Goal: Task Accomplishment & Management: Manage account settings

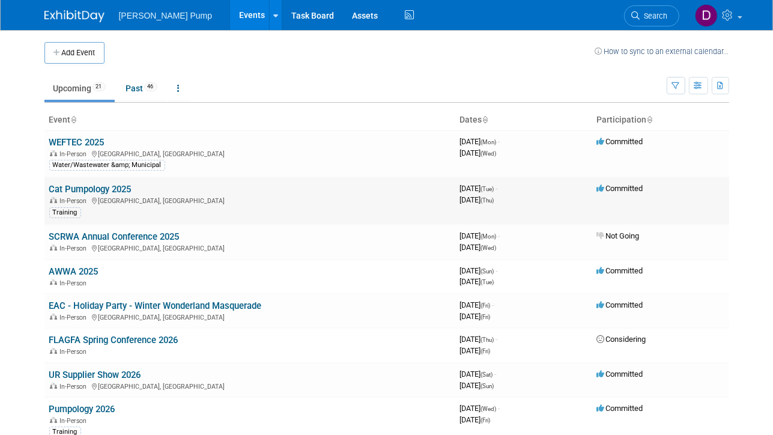
click at [76, 190] on link "Cat Pumpology 2025" at bounding box center [90, 189] width 82 height 11
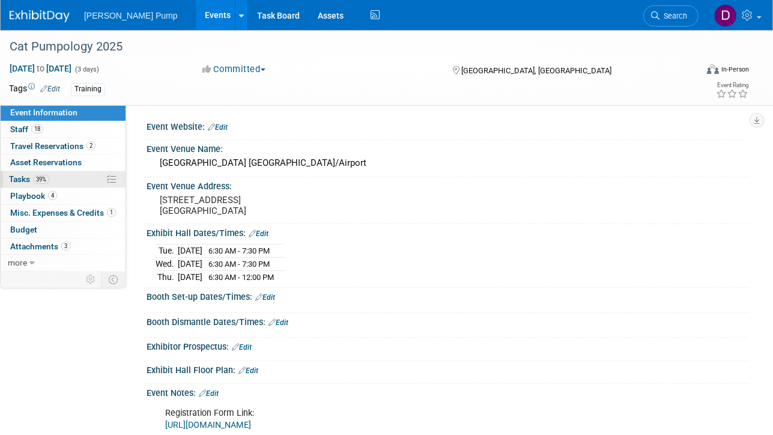
click at [22, 178] on span "Tasks 39%" at bounding box center [29, 179] width 40 height 10
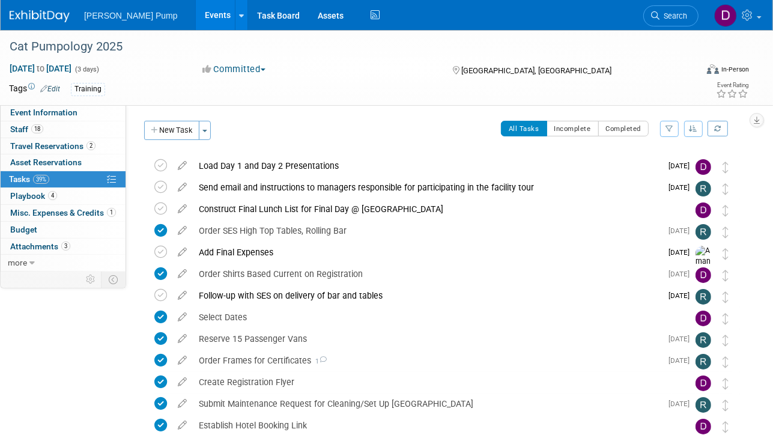
click at [668, 132] on icon "button" at bounding box center [669, 128] width 8 height 7
click at [665, 165] on select "-- Select Assignee -- All unassigned tasks Assigned to me Allan Curry Amanda Sm…" at bounding box center [619, 167] width 99 height 17
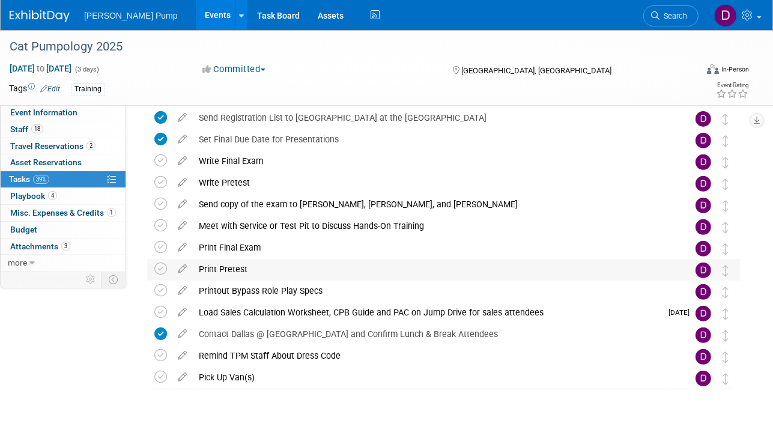
scroll to position [356, 0]
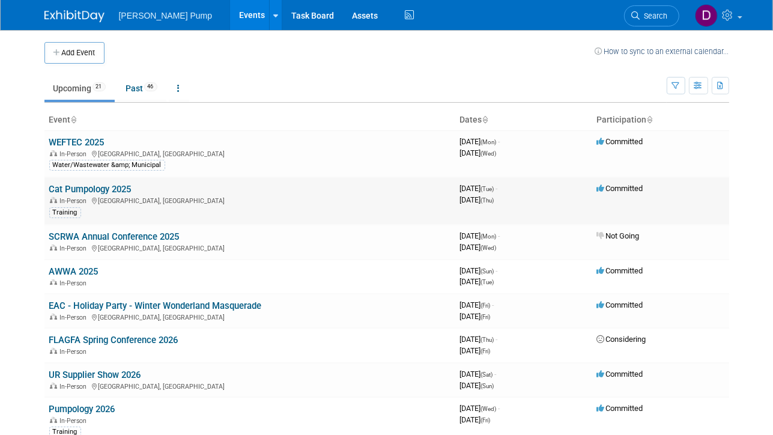
click at [74, 187] on link "Cat Pumpology 2025" at bounding box center [90, 189] width 82 height 11
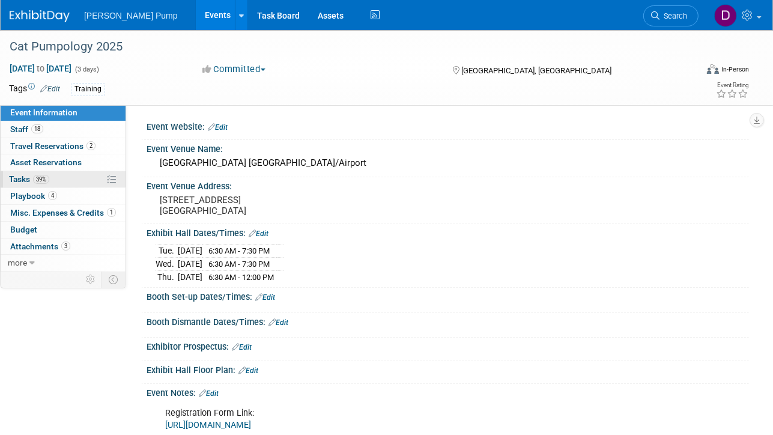
click at [22, 178] on span "Tasks 39%" at bounding box center [29, 179] width 40 height 10
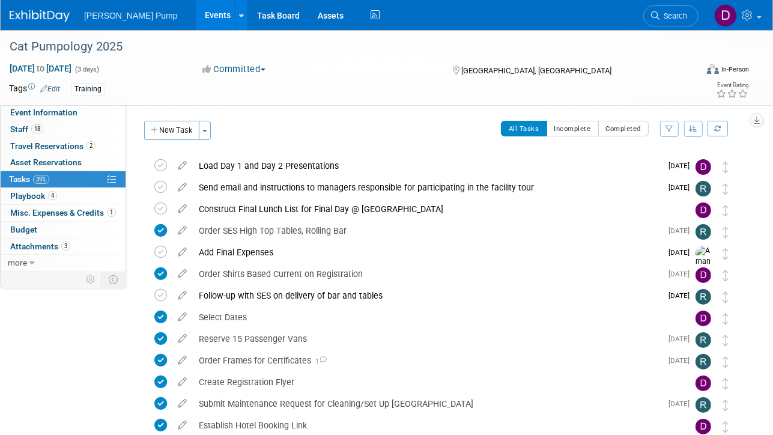
click at [670, 129] on icon "button" at bounding box center [669, 128] width 8 height 7
click at [662, 166] on select "-- Select Assignee -- All unassigned tasks Assigned to me Allan Curry Amanda Sm…" at bounding box center [619, 167] width 99 height 17
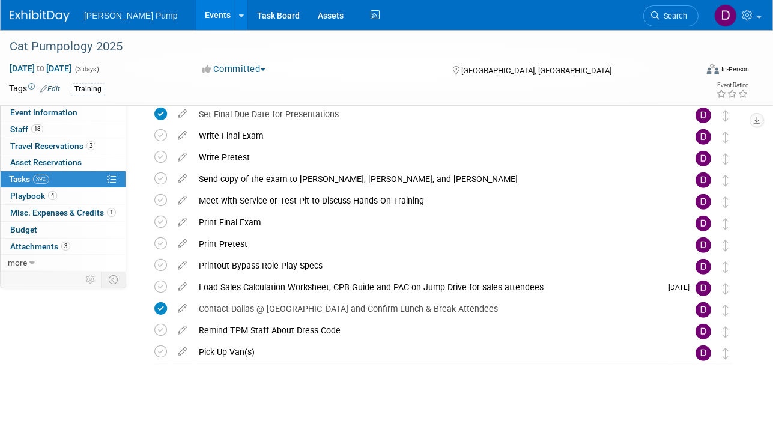
scroll to position [356, 0]
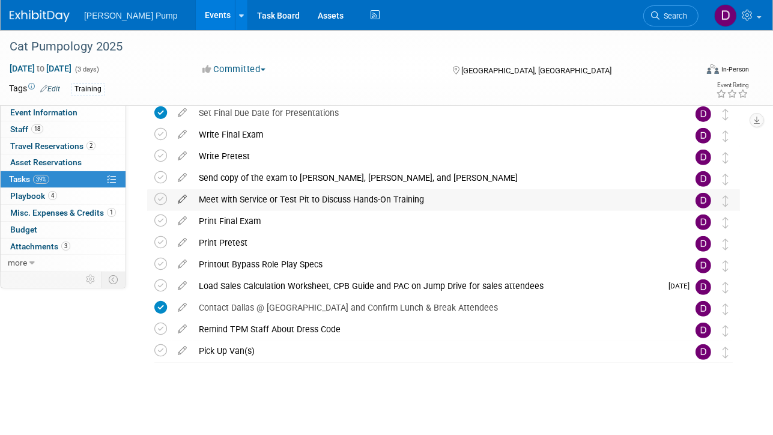
click at [184, 198] on icon at bounding box center [182, 196] width 21 height 15
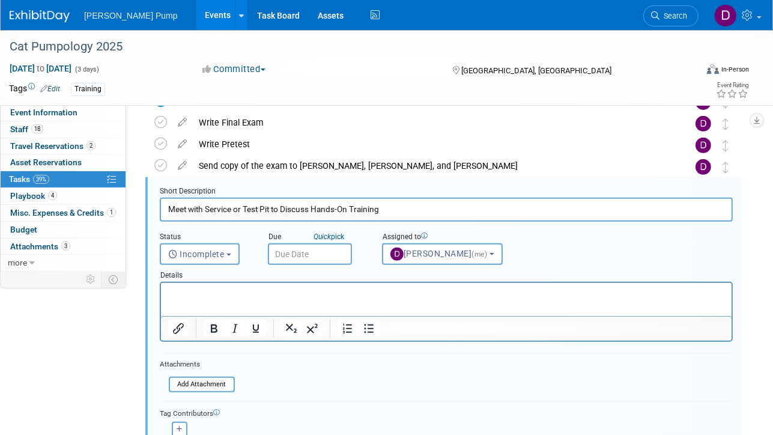
scroll to position [369, 0]
click at [229, 177] on div "Short Description Meet with Service or Test Pit to Discuss Hands-On Training St…" at bounding box center [443, 332] width 596 height 312
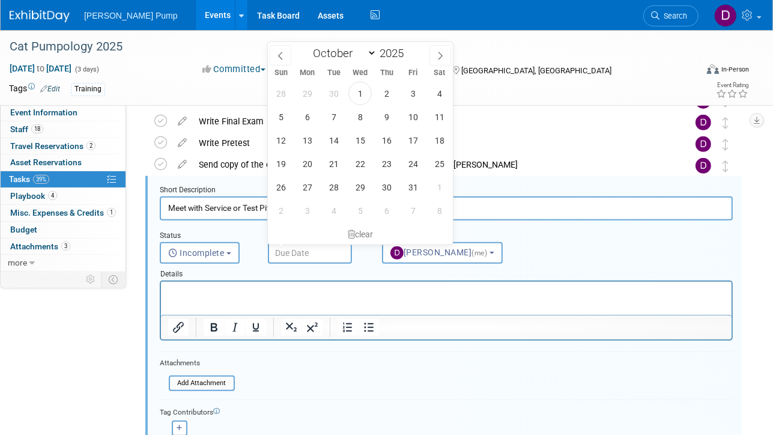
click at [315, 252] on input "text" at bounding box center [310, 253] width 84 height 22
click at [387, 90] on span "2" at bounding box center [386, 93] width 23 height 23
type input "Oct 2, 2025"
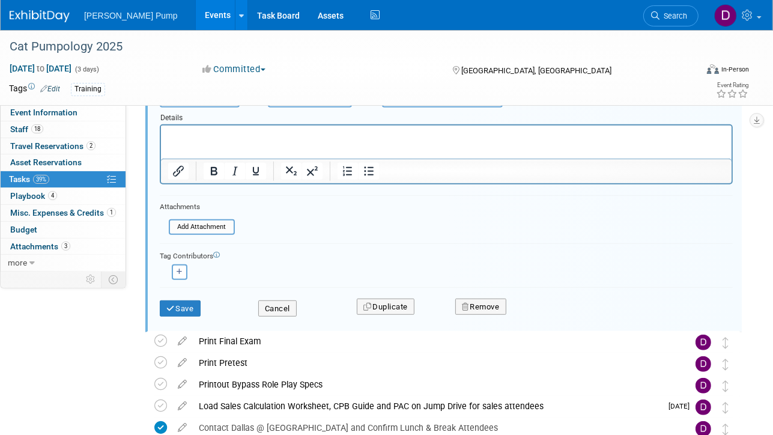
scroll to position [609, 0]
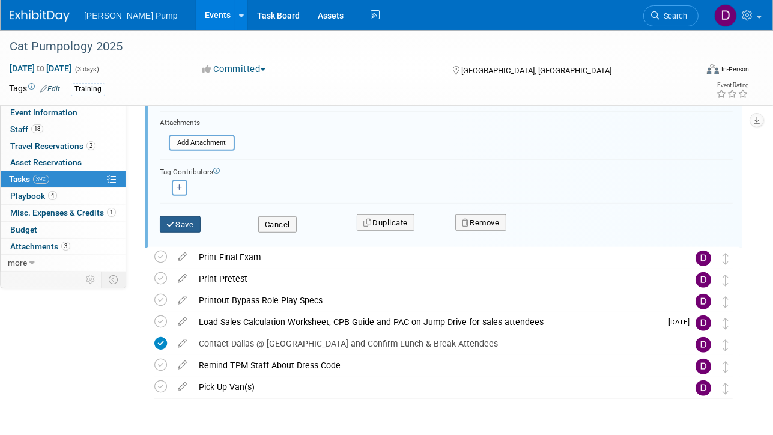
click at [186, 222] on button "Save" at bounding box center [180, 224] width 41 height 17
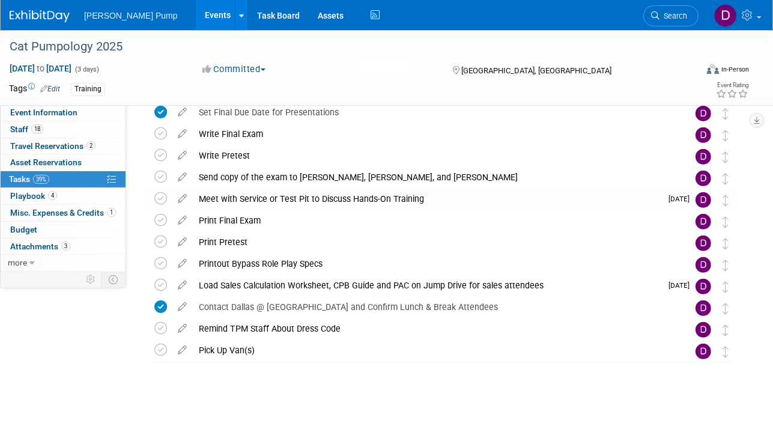
scroll to position [356, 0]
click at [160, 198] on icon at bounding box center [160, 199] width 13 height 13
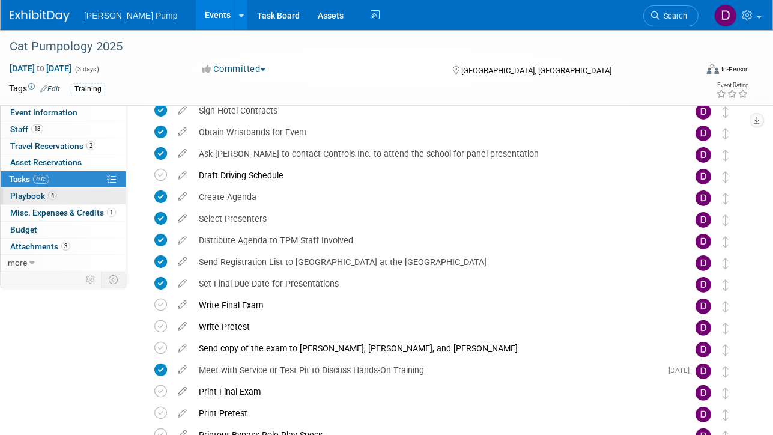
scroll to position [0, 0]
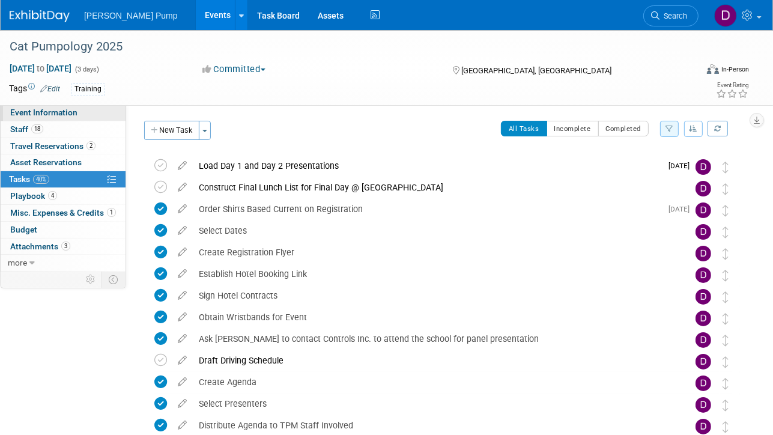
click at [59, 112] on span "Event Information" at bounding box center [43, 112] width 67 height 10
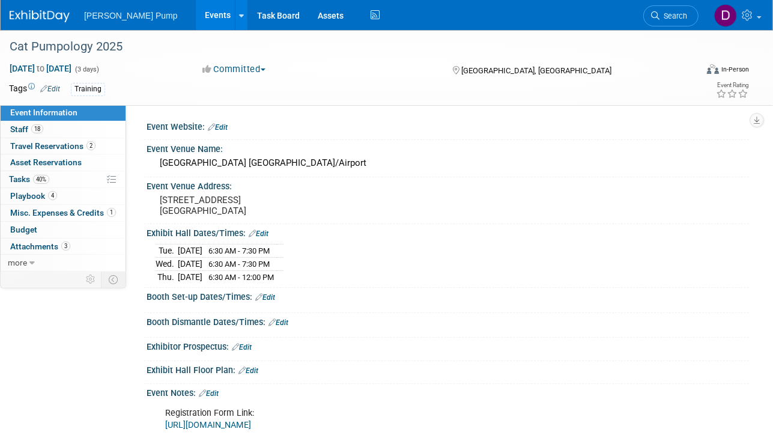
scroll to position [120, 0]
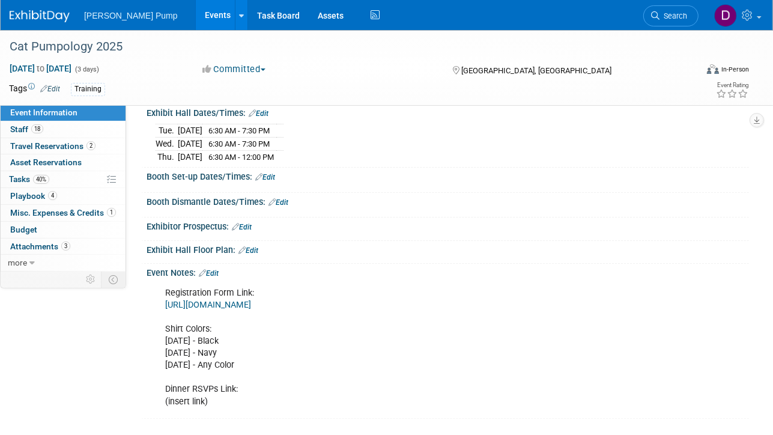
click at [251, 302] on link "[URL][DOMAIN_NAME]" at bounding box center [208, 305] width 86 height 10
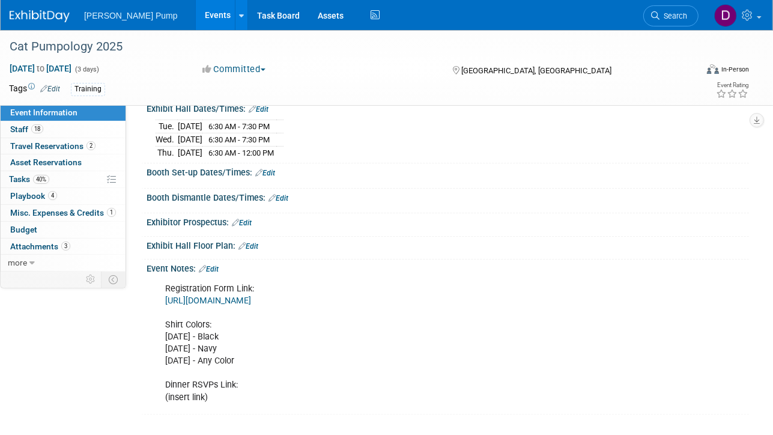
scroll to position [0, 0]
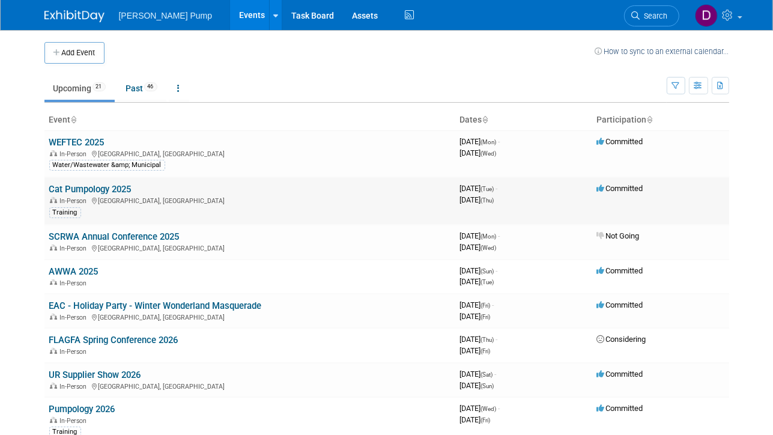
click at [74, 199] on span "In-Person" at bounding box center [75, 201] width 31 height 8
click at [76, 189] on link "Cat Pumpology 2025" at bounding box center [90, 189] width 82 height 11
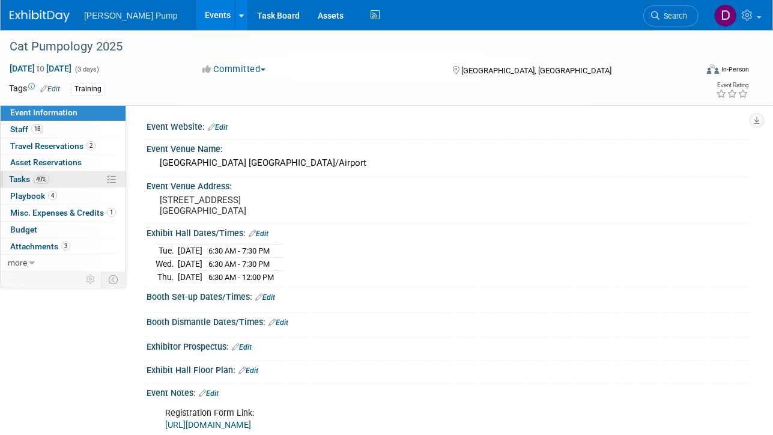
click at [18, 179] on span "Tasks 40%" at bounding box center [29, 179] width 40 height 10
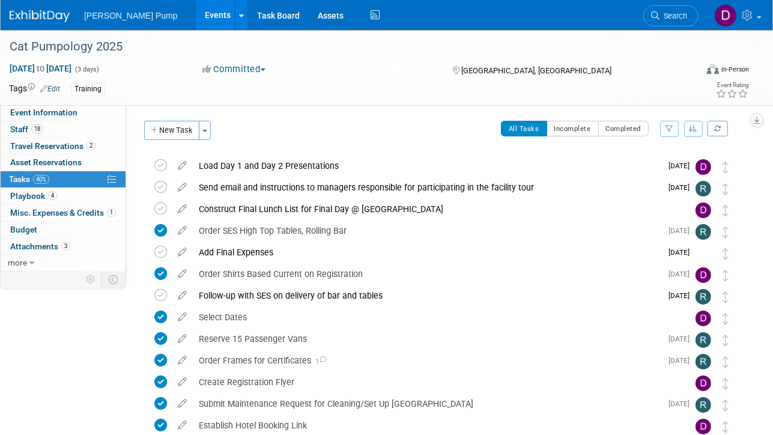
click at [668, 132] on button "button" at bounding box center [669, 129] width 19 height 16
click at [665, 167] on select "-- Select Assignee -- All unassigned tasks Assigned to me [PERSON_NAME] [PERSON…" at bounding box center [619, 167] width 99 height 17
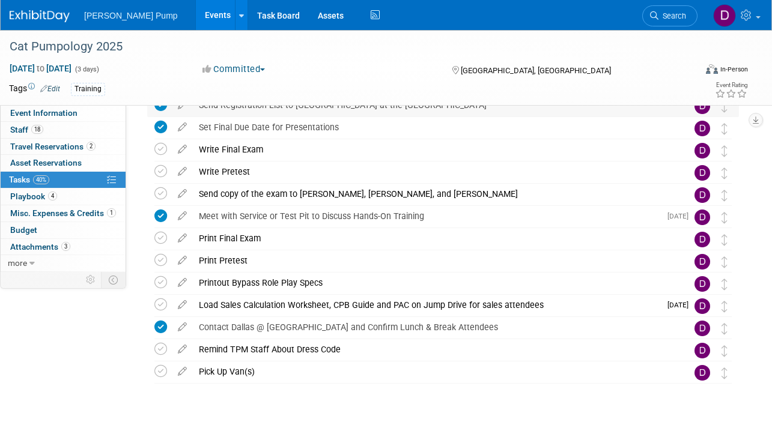
scroll to position [360, 0]
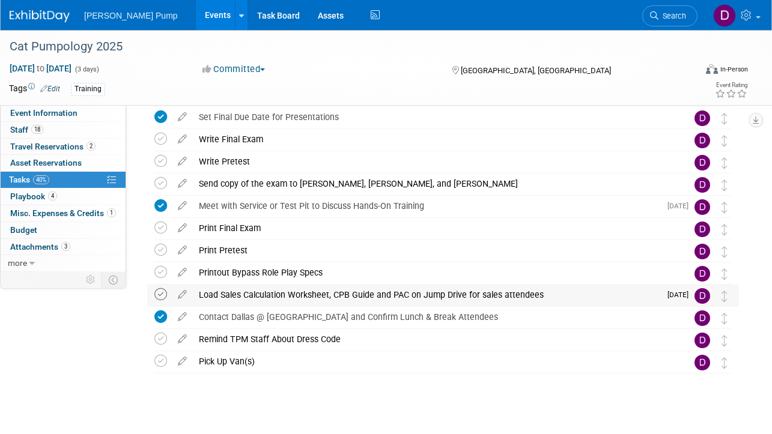
click at [161, 294] on icon at bounding box center [160, 294] width 13 height 13
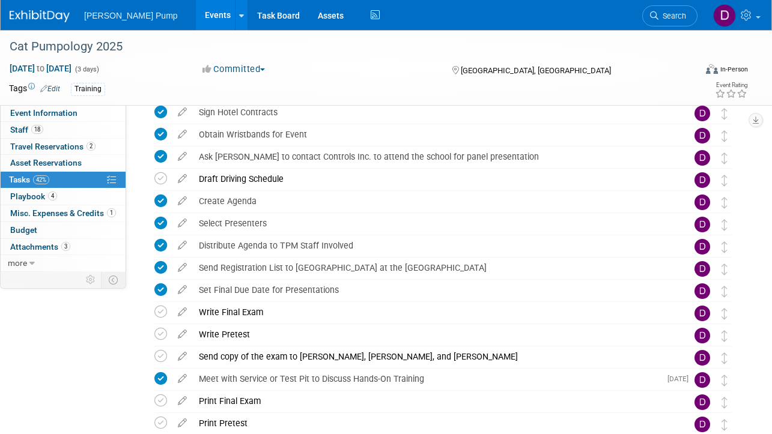
scroll to position [180, 0]
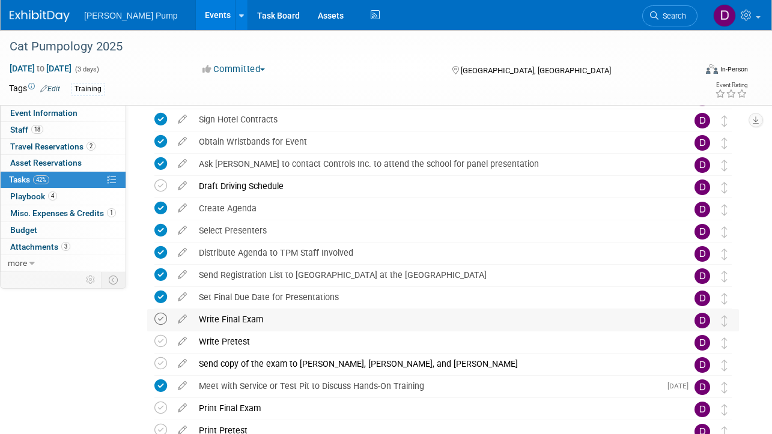
click at [160, 319] on icon at bounding box center [160, 319] width 13 height 13
click at [159, 342] on icon at bounding box center [160, 341] width 13 height 13
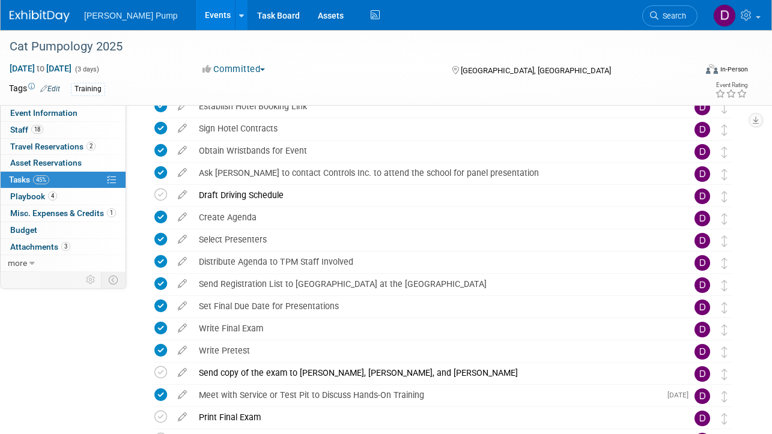
scroll to position [193, 0]
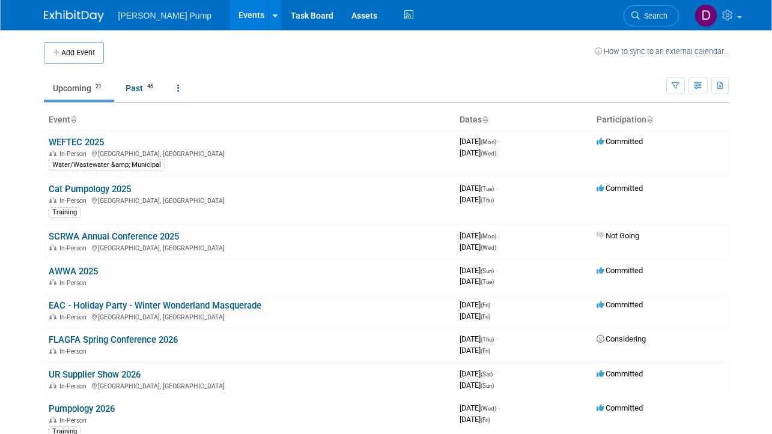
click at [84, 194] on link "Cat Pumpology 2025" at bounding box center [90, 189] width 82 height 11
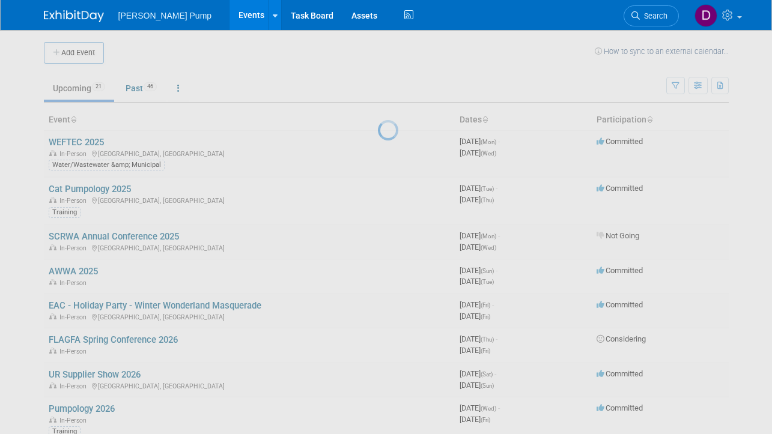
click at [378, 194] on div at bounding box center [386, 217] width 17 height 434
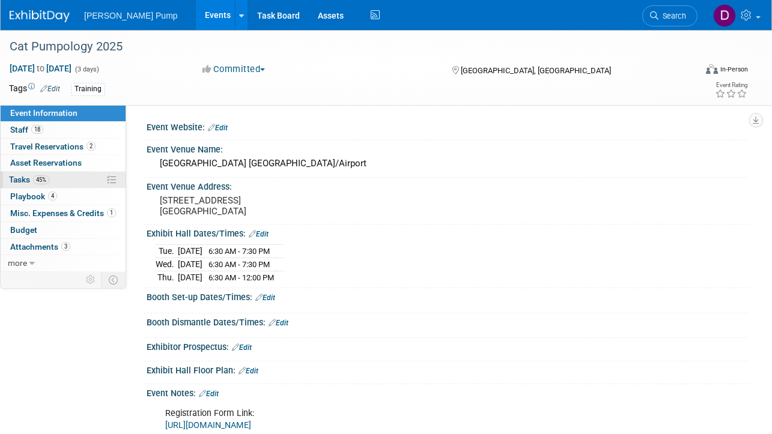
click at [26, 176] on span "Tasks 45%" at bounding box center [29, 180] width 40 height 10
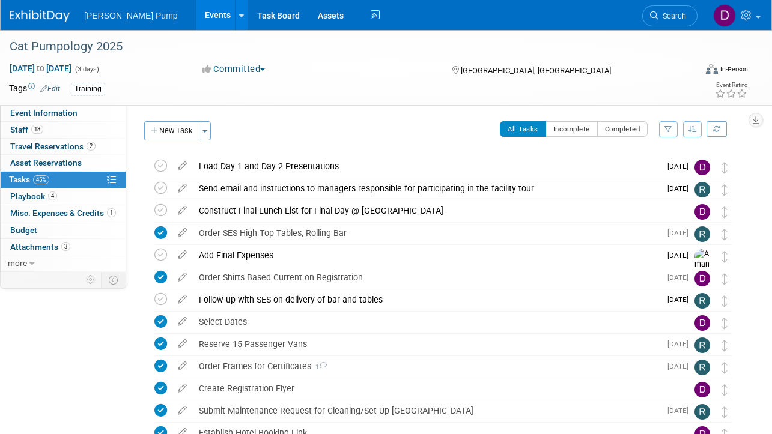
click at [667, 130] on icon "button" at bounding box center [668, 129] width 8 height 7
click at [661, 168] on select "-- Select Assignee -- All unassigned tasks Assigned to me [PERSON_NAME] [PERSON…" at bounding box center [618, 167] width 99 height 17
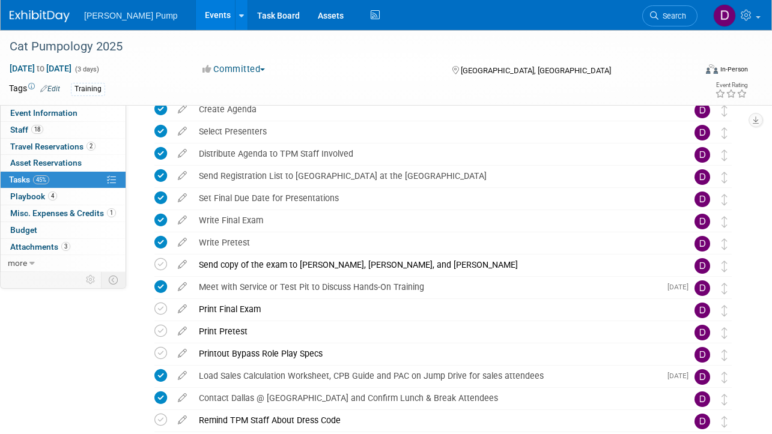
scroll to position [360, 0]
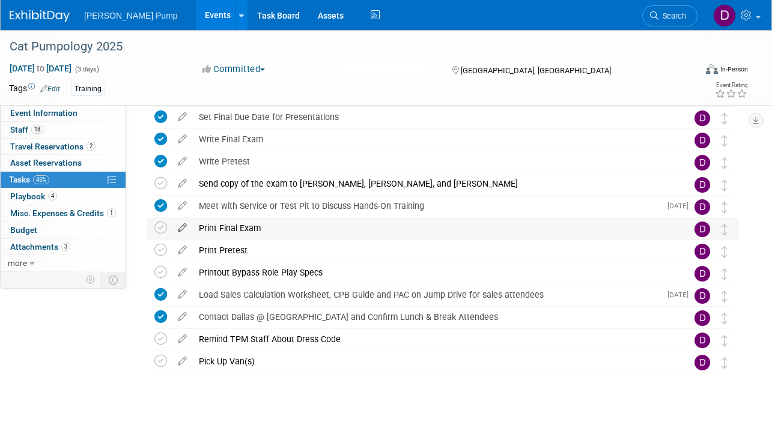
click at [183, 228] on icon at bounding box center [182, 225] width 21 height 15
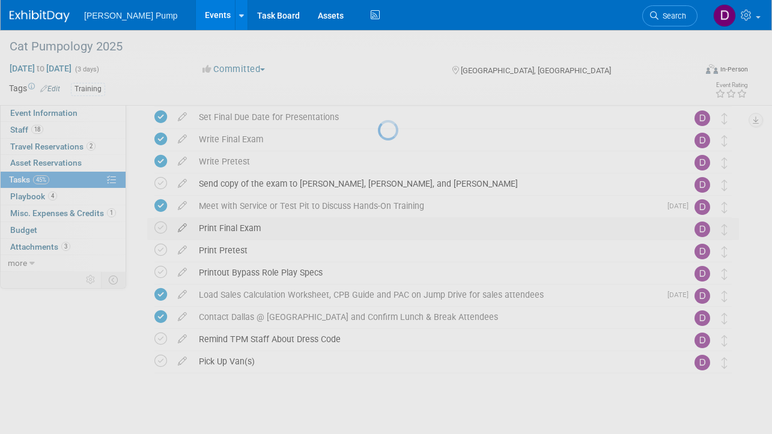
select select "9"
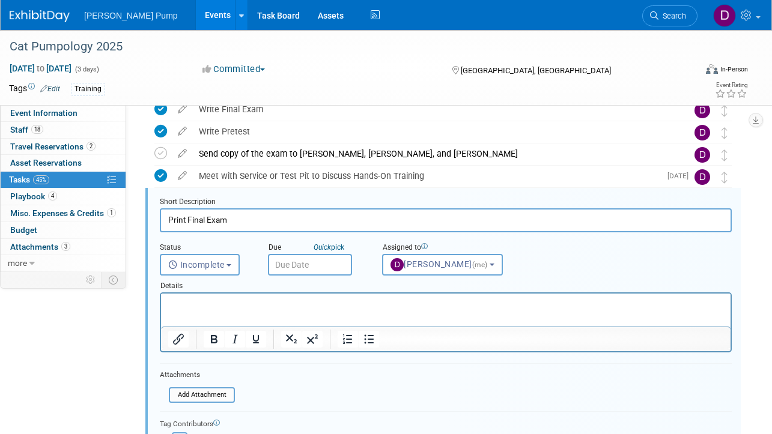
scroll to position [402, 0]
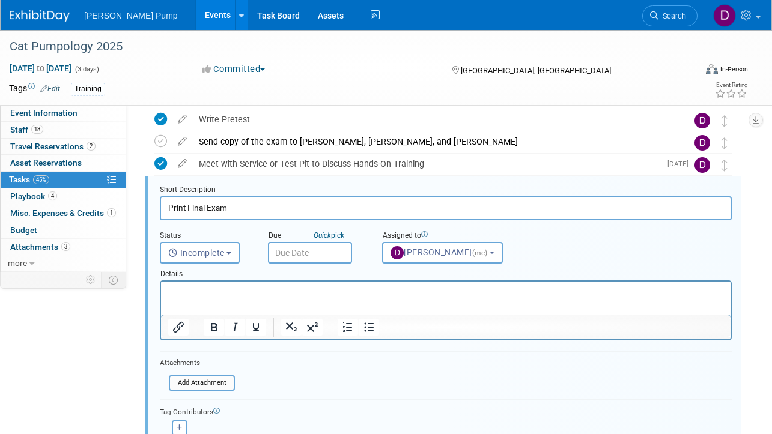
click at [313, 256] on input "text" at bounding box center [310, 253] width 84 height 22
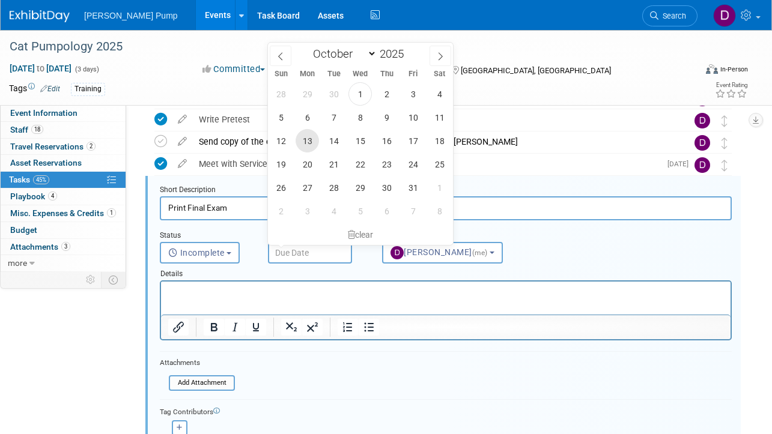
click at [311, 143] on span "13" at bounding box center [306, 140] width 23 height 23
type input "[DATE]"
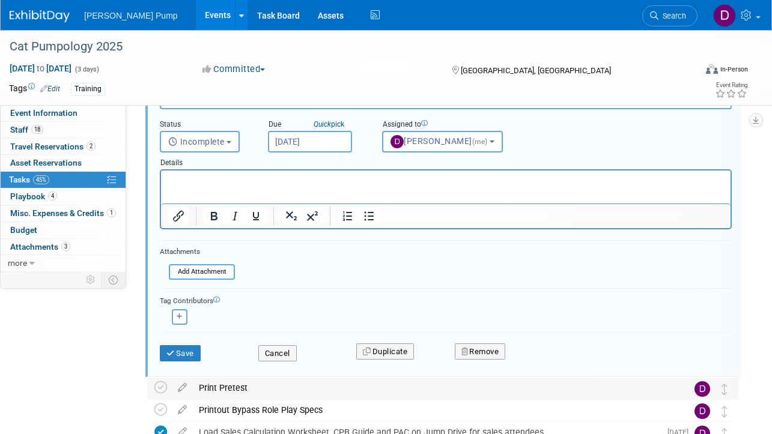
scroll to position [522, 0]
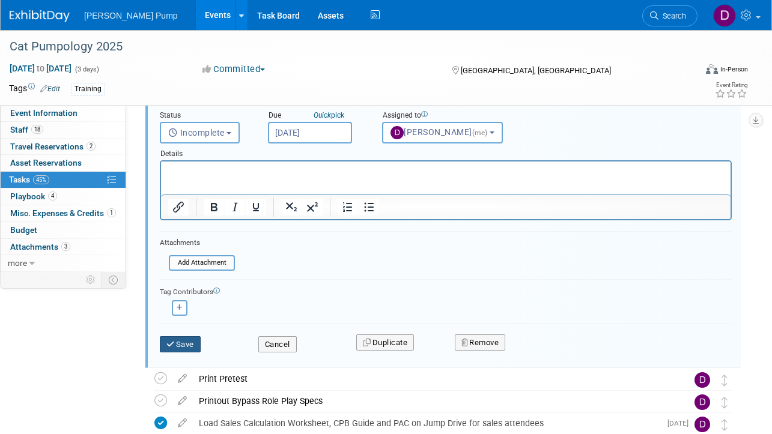
click at [186, 343] on button "Save" at bounding box center [180, 344] width 41 height 17
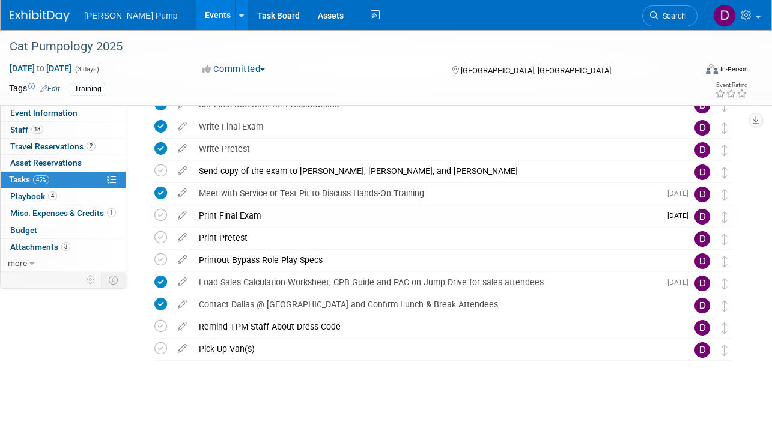
scroll to position [373, 0]
click at [182, 238] on icon at bounding box center [182, 235] width 21 height 15
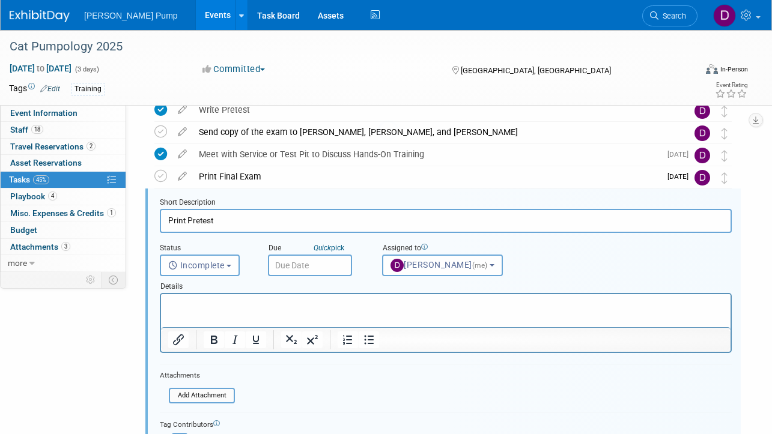
scroll to position [425, 0]
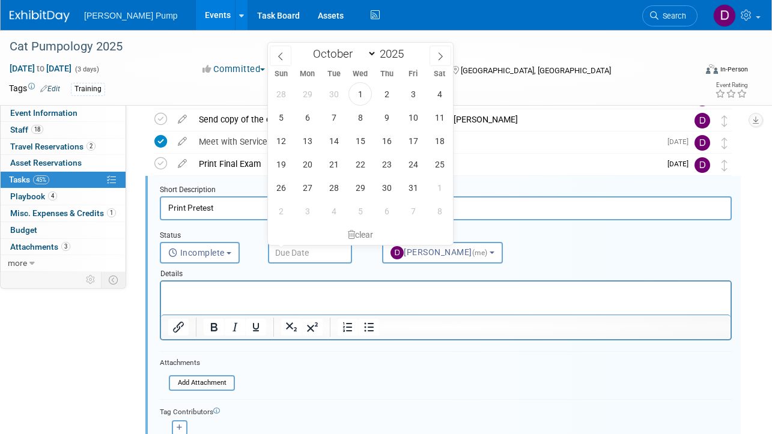
click at [289, 251] on input "text" at bounding box center [310, 253] width 84 height 22
click at [313, 137] on span "13" at bounding box center [306, 140] width 23 height 23
type input "[DATE]"
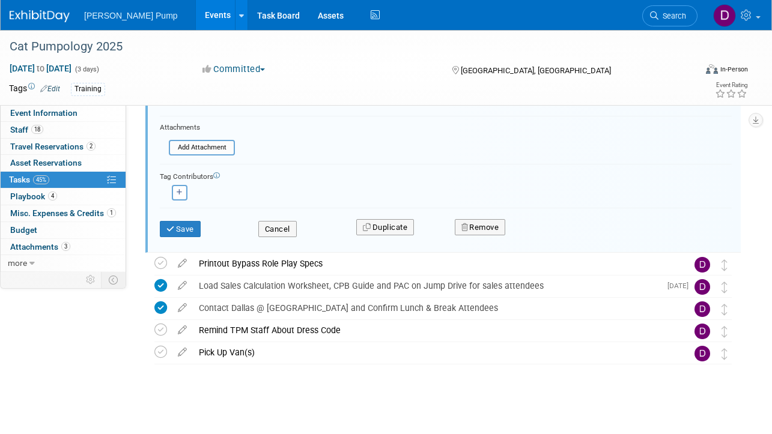
scroll to position [664, 0]
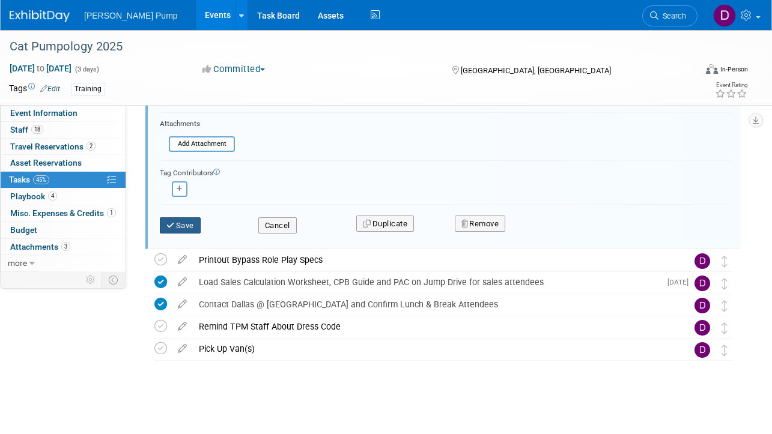
click at [187, 228] on button "Save" at bounding box center [180, 225] width 41 height 17
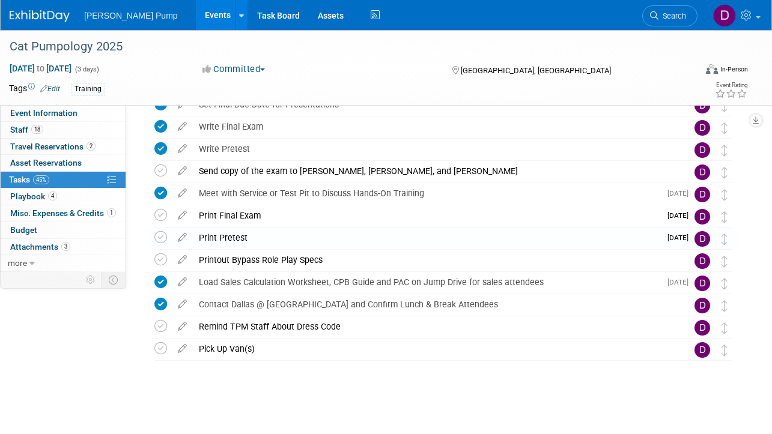
scroll to position [373, 0]
click at [180, 259] on icon at bounding box center [182, 257] width 21 height 15
select select "9"
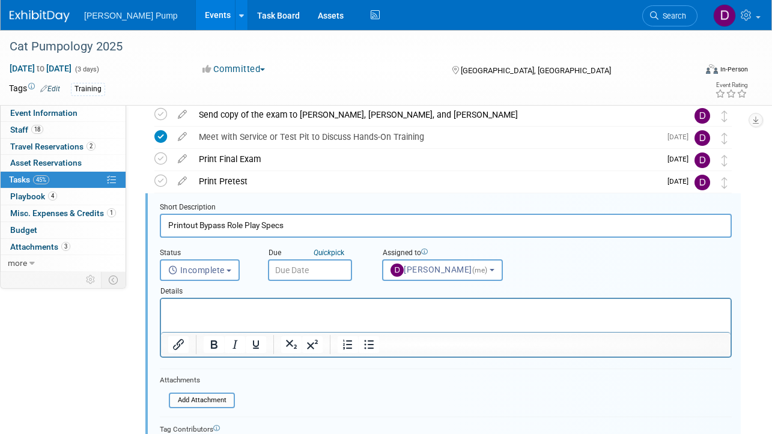
scroll to position [447, 0]
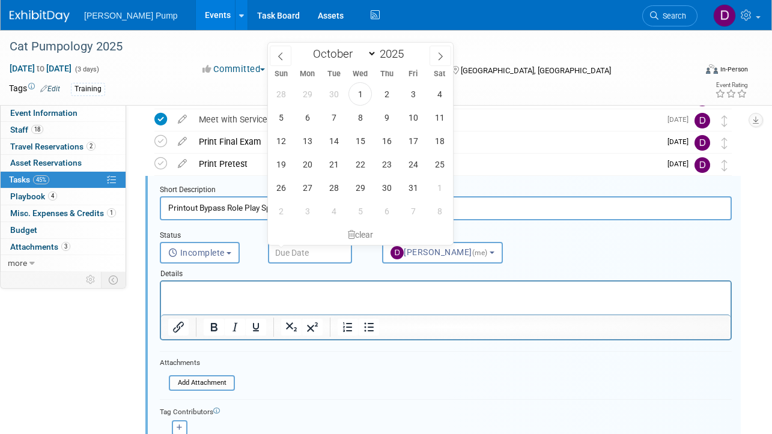
click at [317, 253] on input "text" at bounding box center [310, 253] width 84 height 22
click at [308, 141] on span "13" at bounding box center [306, 140] width 23 height 23
type input "[DATE]"
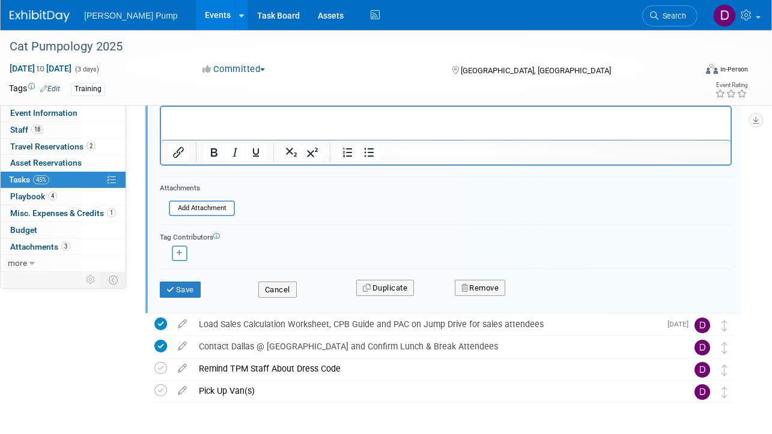
scroll to position [664, 0]
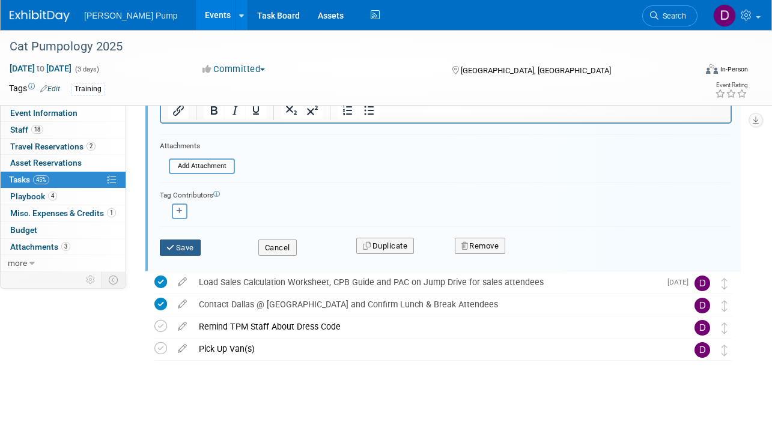
click at [184, 247] on button "Save" at bounding box center [180, 248] width 41 height 17
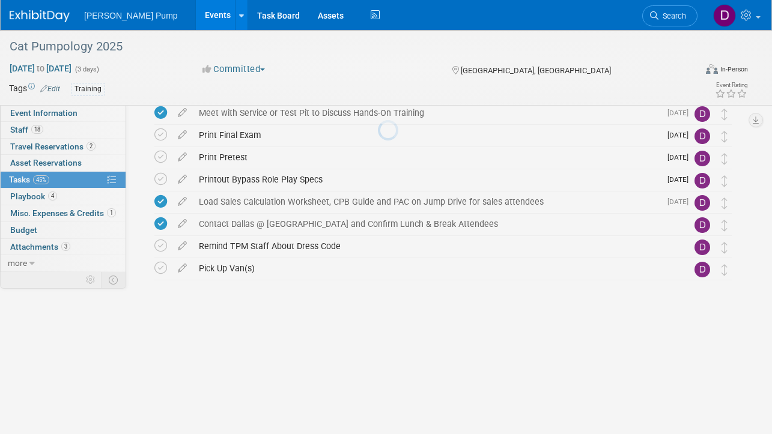
scroll to position [373, 0]
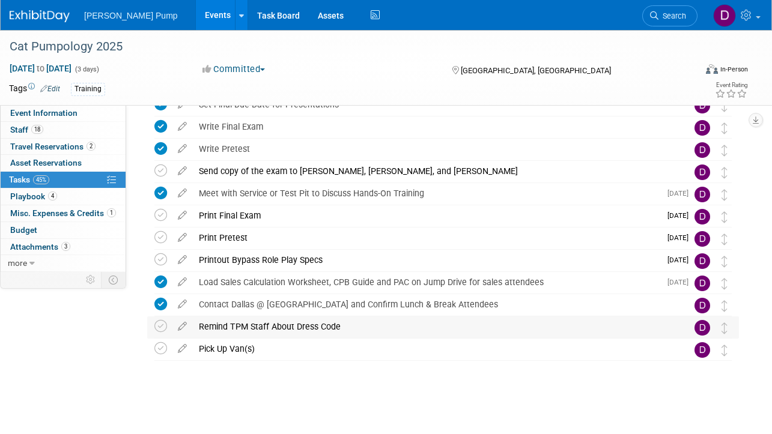
click at [226, 329] on div "Remind TPM Staff About Dress Code" at bounding box center [431, 326] width 477 height 20
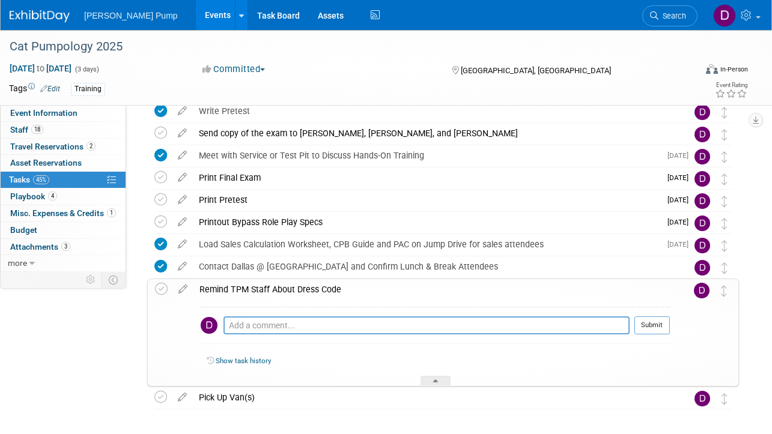
scroll to position [459, 0]
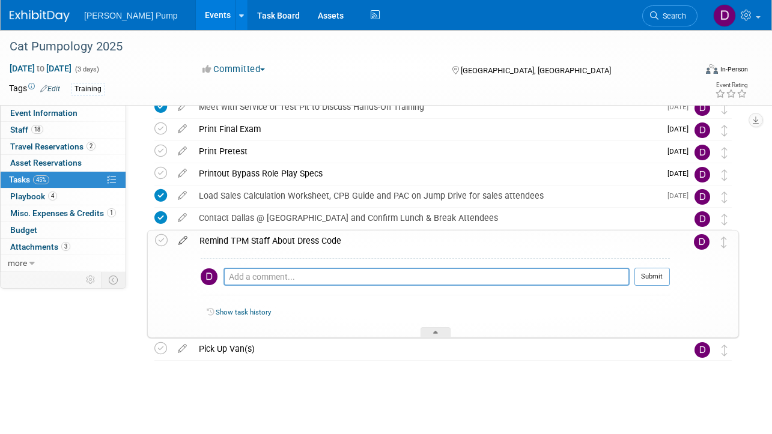
click at [181, 243] on icon at bounding box center [182, 238] width 21 height 15
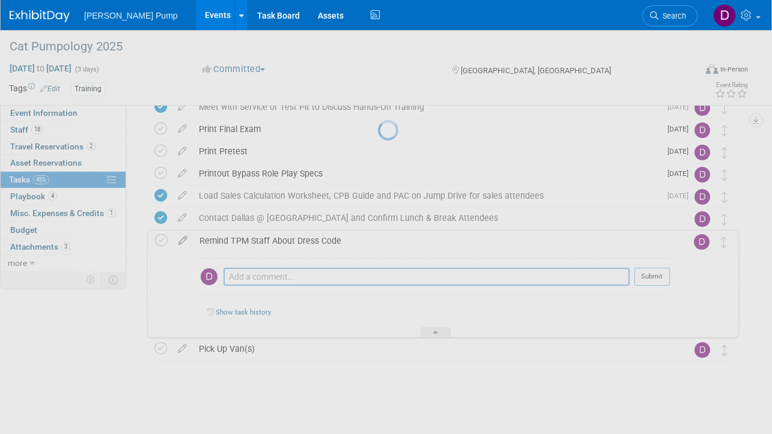
select select "9"
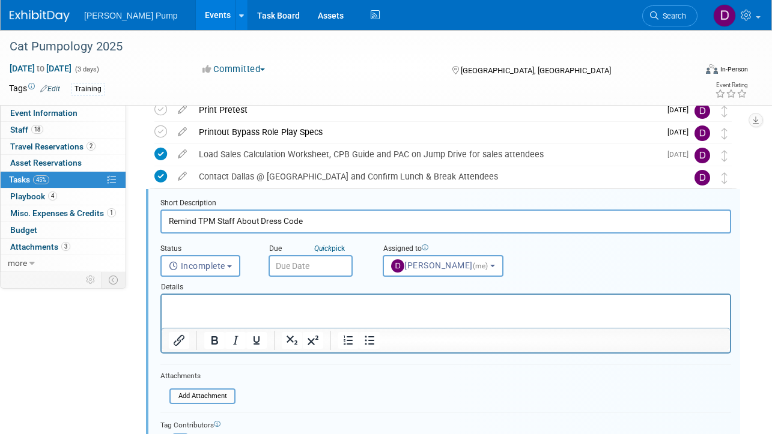
scroll to position [514, 0]
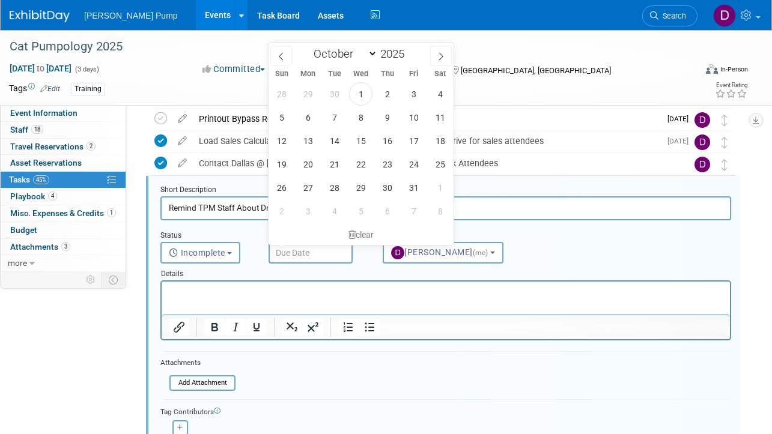
click at [287, 252] on input "text" at bounding box center [310, 253] width 84 height 22
click at [385, 144] on span "16" at bounding box center [386, 140] width 23 height 23
type input "[DATE]"
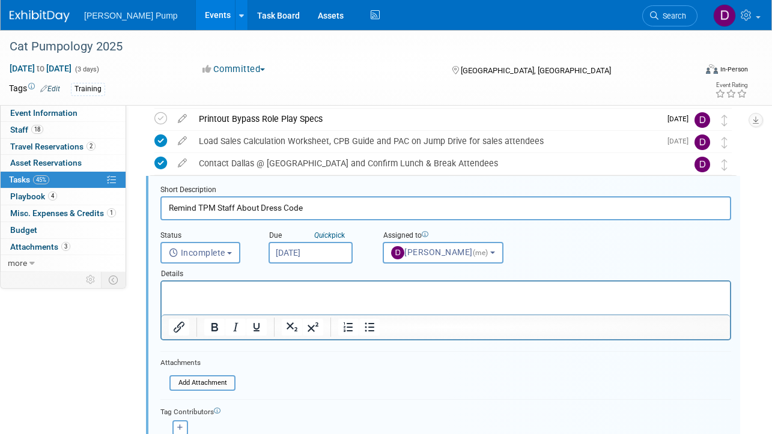
scroll to position [665, 0]
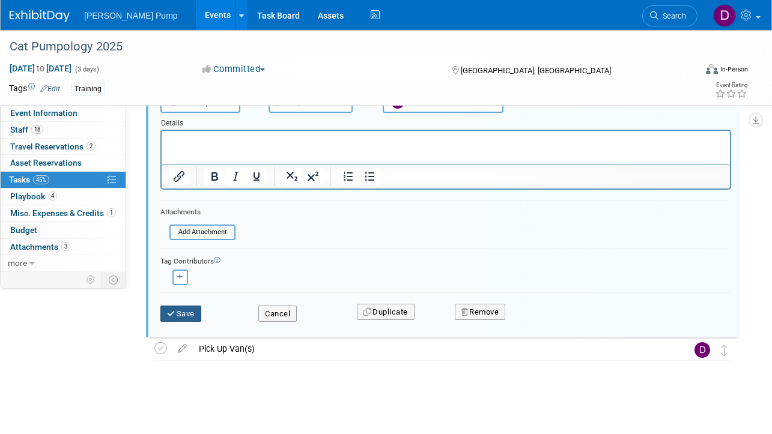
click at [186, 316] on button "Save" at bounding box center [180, 314] width 41 height 17
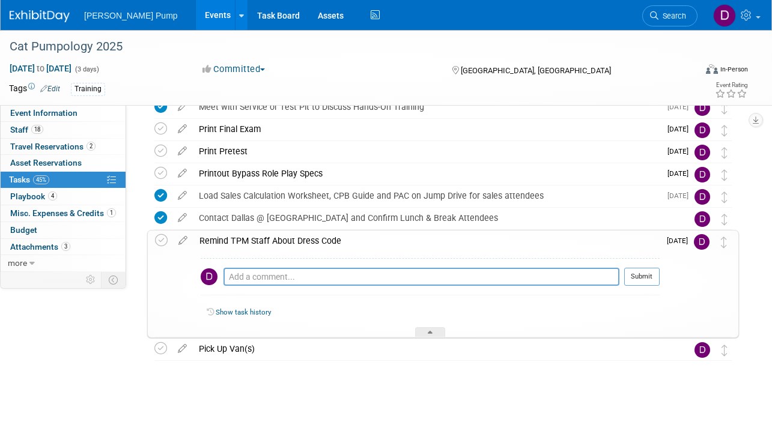
scroll to position [459, 0]
click at [180, 243] on icon at bounding box center [182, 238] width 21 height 15
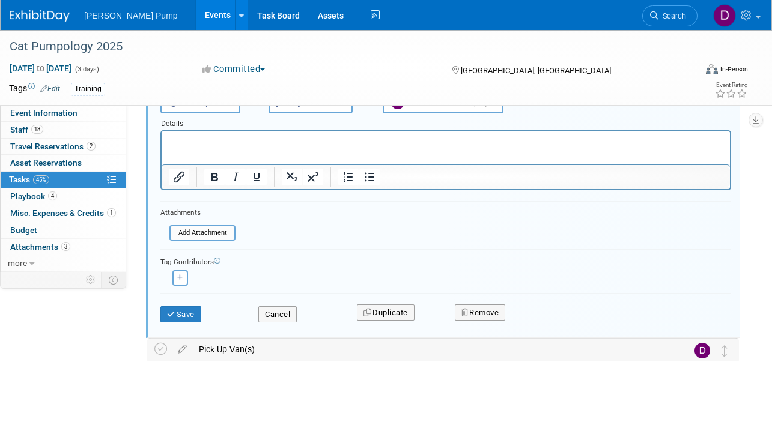
scroll to position [665, 0]
click at [191, 313] on button "Save" at bounding box center [180, 314] width 41 height 17
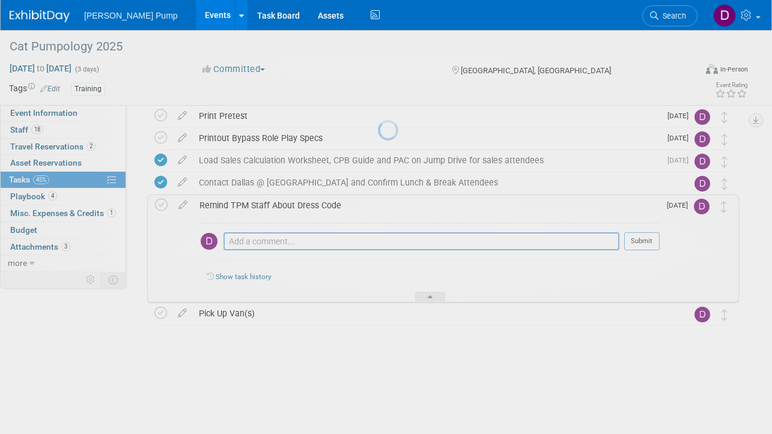
scroll to position [459, 0]
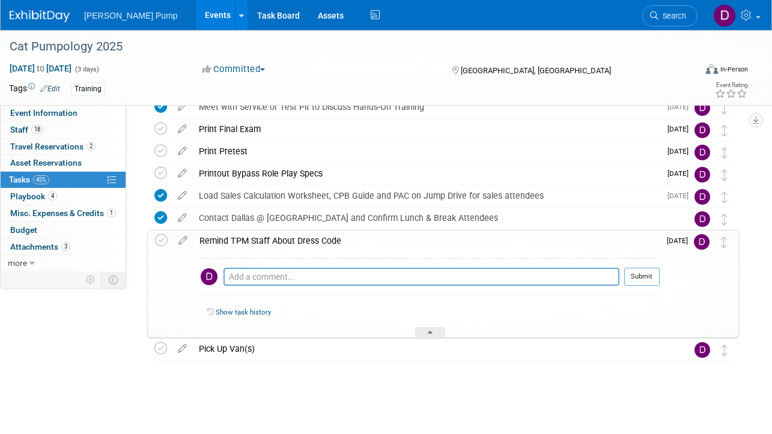
click at [283, 380] on div at bounding box center [440, 373] width 598 height 24
click at [465, 211] on div "Contact Dallas @ [GEOGRAPHIC_DATA] and Confirm Lunch & Break Attendees" at bounding box center [431, 218] width 477 height 20
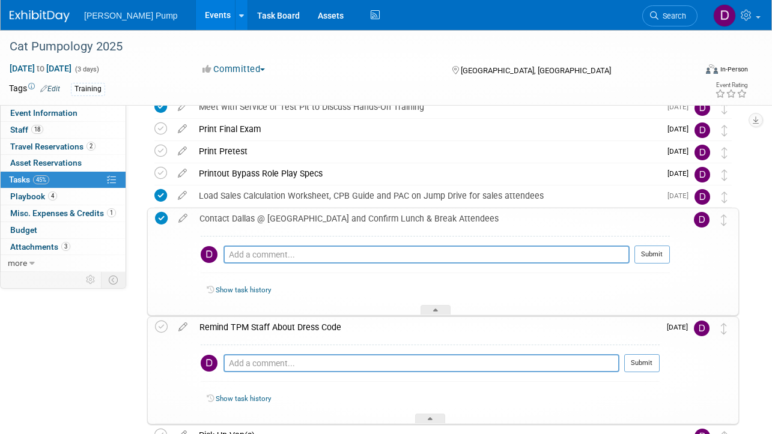
click at [465, 211] on div "Contact Dallas @ [GEOGRAPHIC_DATA] and Confirm Lunch & Break Attendees" at bounding box center [431, 218] width 476 height 20
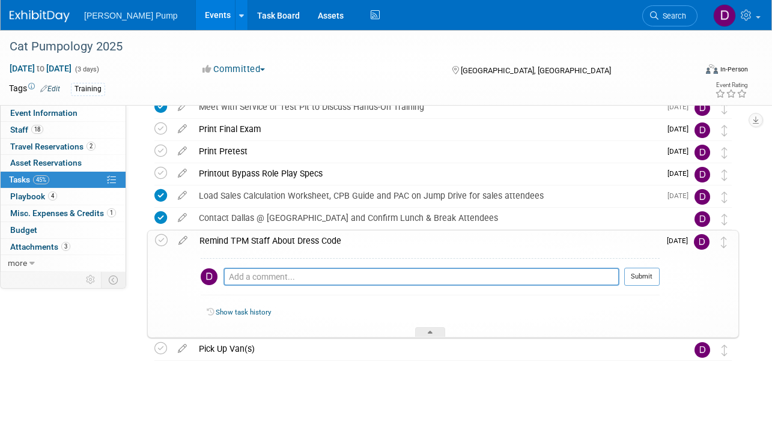
click at [482, 244] on div "Remind TPM Staff About Dress Code" at bounding box center [426, 241] width 466 height 20
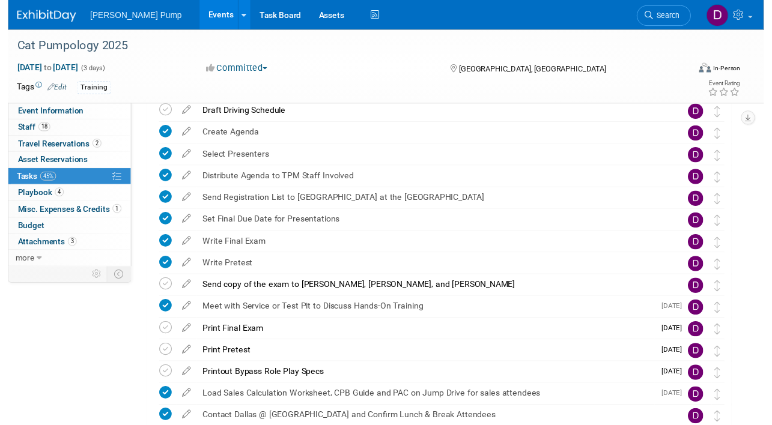
scroll to position [253, 0]
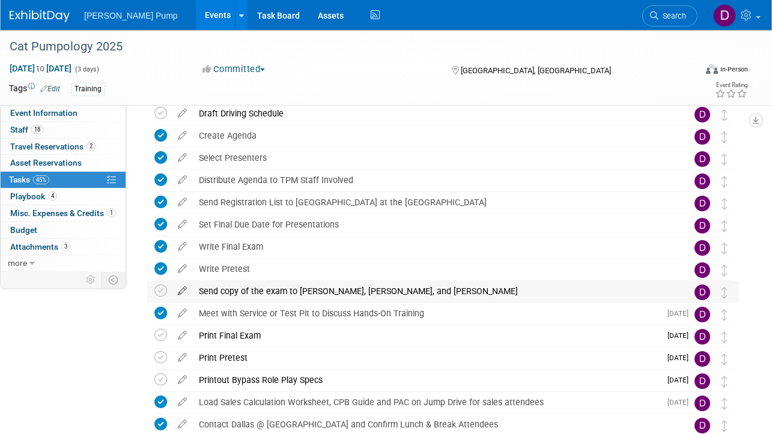
click at [180, 291] on icon at bounding box center [182, 288] width 21 height 15
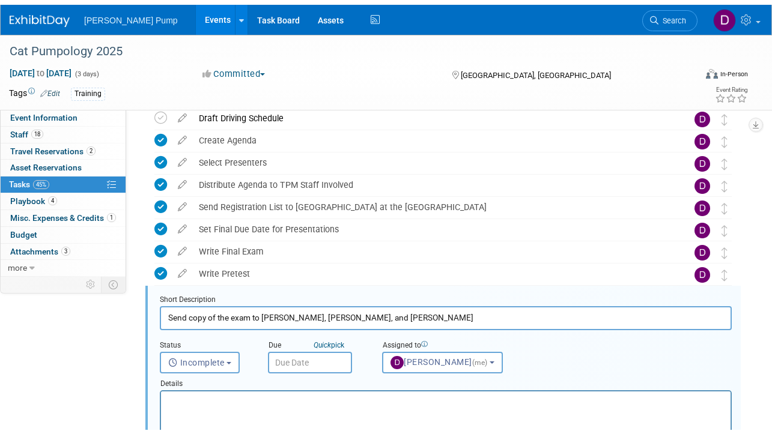
scroll to position [358, 0]
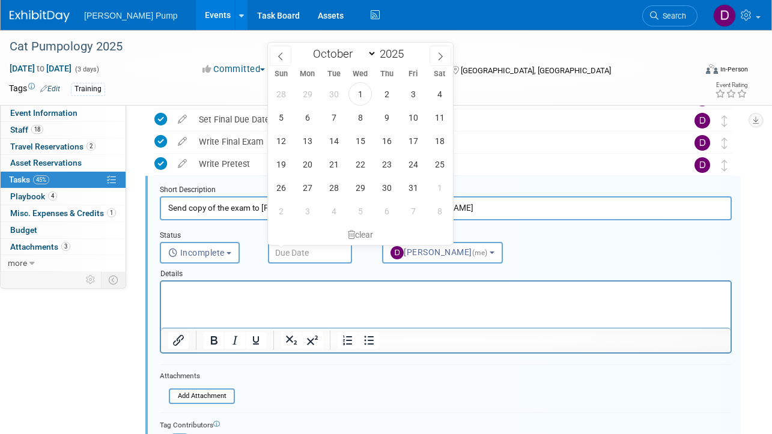
click at [309, 252] on input "text" at bounding box center [310, 253] width 84 height 22
click at [333, 145] on span "14" at bounding box center [333, 140] width 23 height 23
type input "[DATE]"
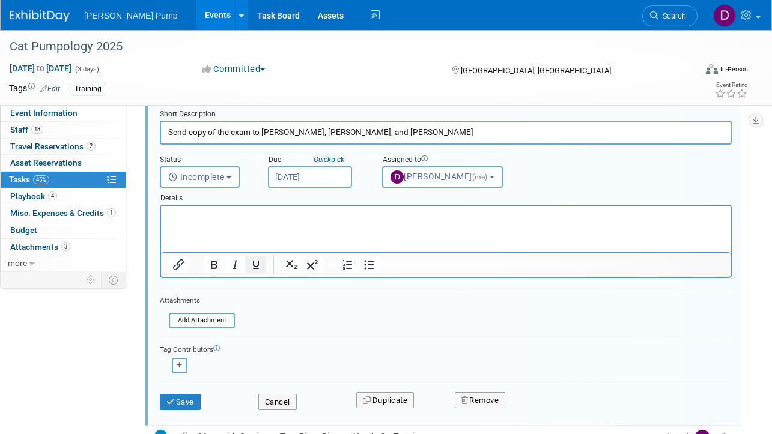
scroll to position [598, 0]
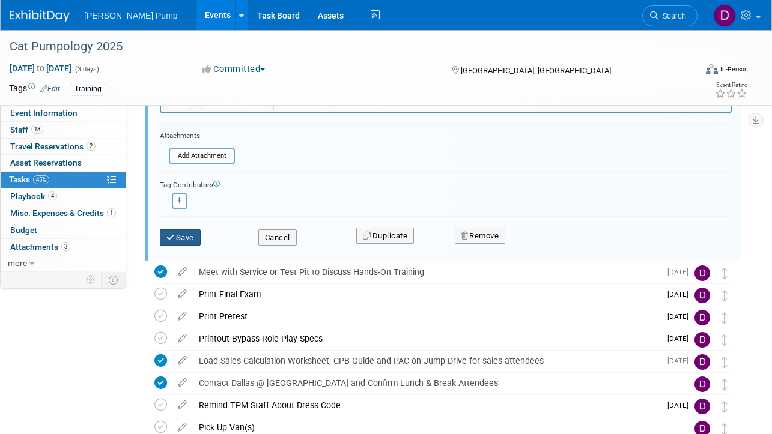
click at [189, 237] on button "Save" at bounding box center [180, 237] width 41 height 17
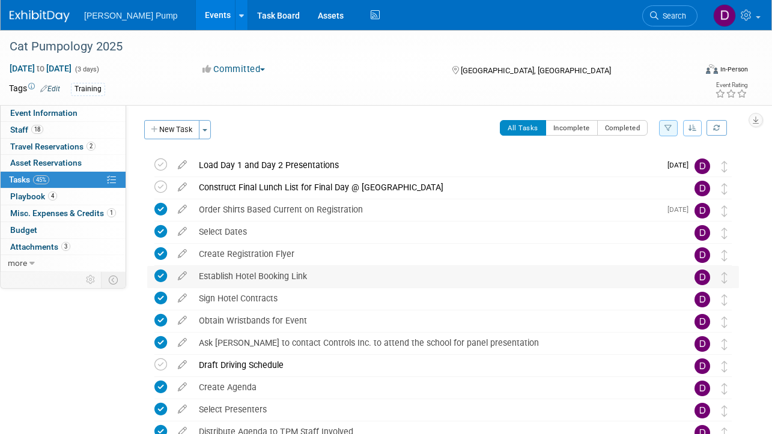
scroll to position [0, 0]
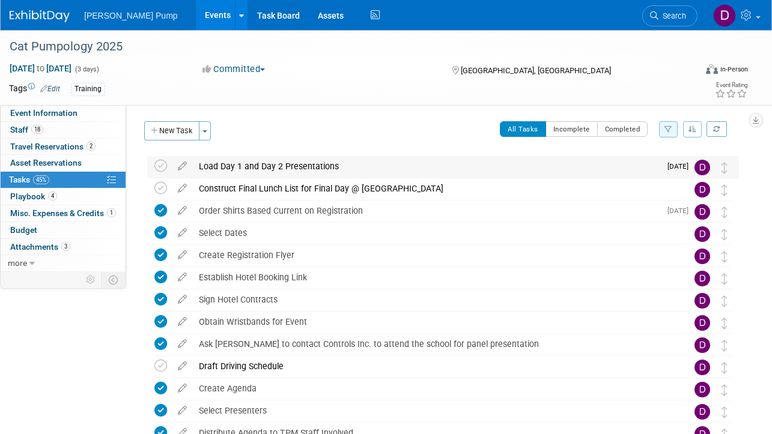
click at [286, 167] on div "Load Day 1 and Day 2 Presentations" at bounding box center [426, 166] width 467 height 20
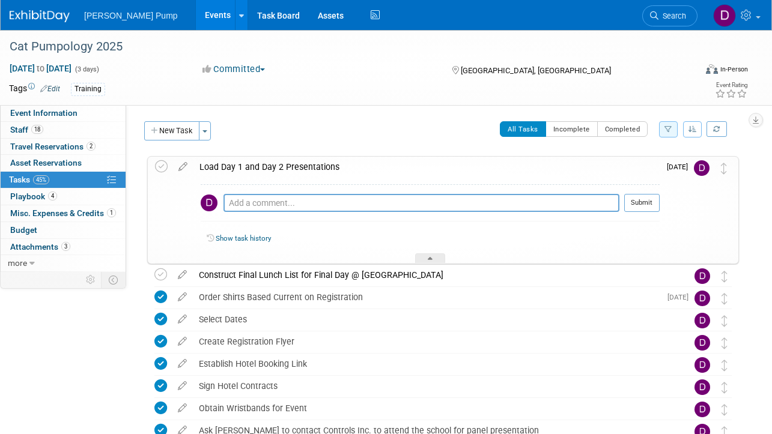
click at [286, 167] on div "Load Day 1 and Day 2 Presentations" at bounding box center [426, 167] width 466 height 20
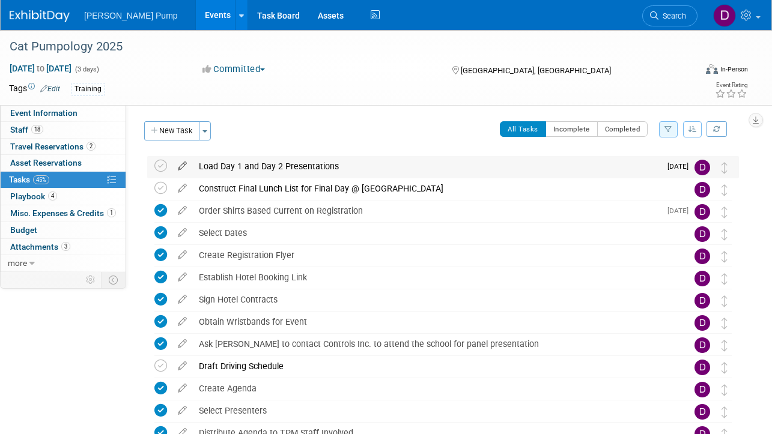
click at [179, 167] on icon at bounding box center [182, 163] width 21 height 15
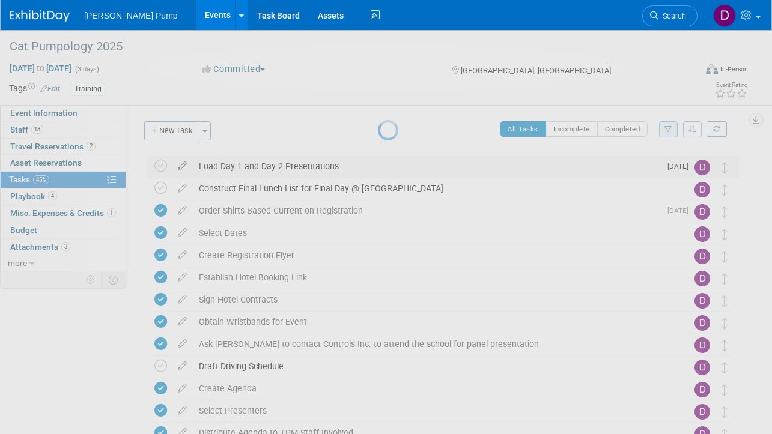
select select "9"
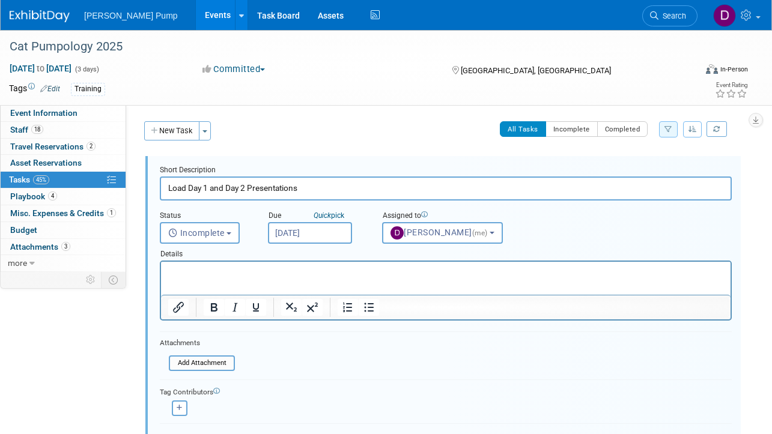
click at [303, 233] on input "[DATE]" at bounding box center [310, 233] width 84 height 22
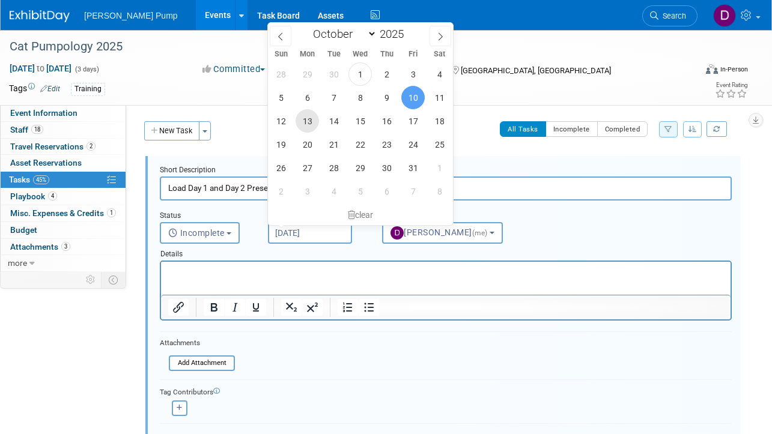
click at [313, 121] on span "13" at bounding box center [306, 120] width 23 height 23
type input "[DATE]"
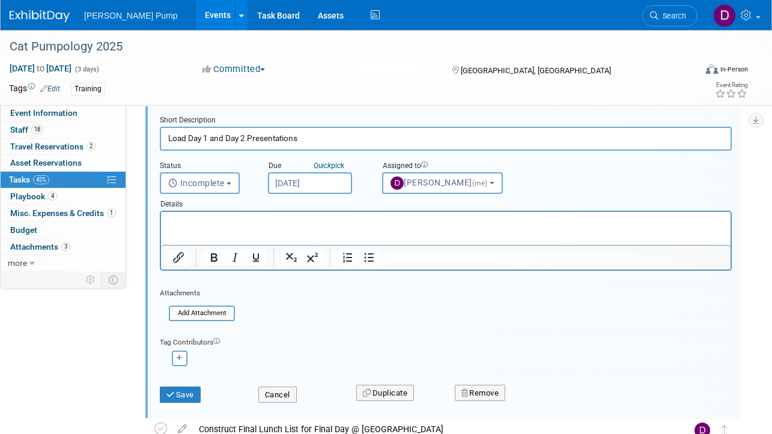
scroll to position [123, 0]
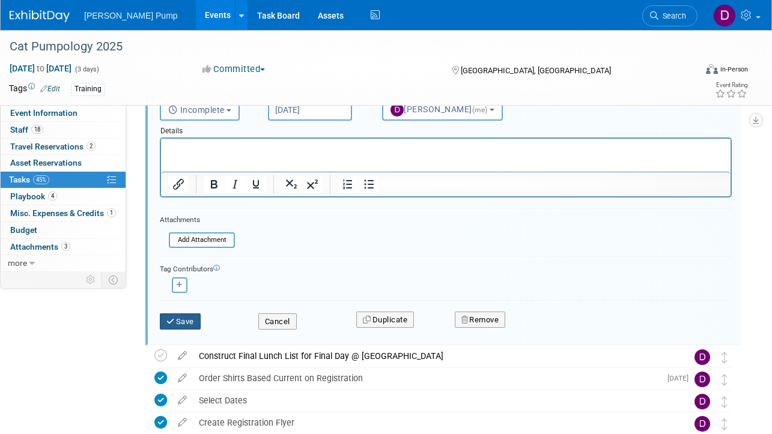
click at [186, 325] on button "Save" at bounding box center [180, 321] width 41 height 17
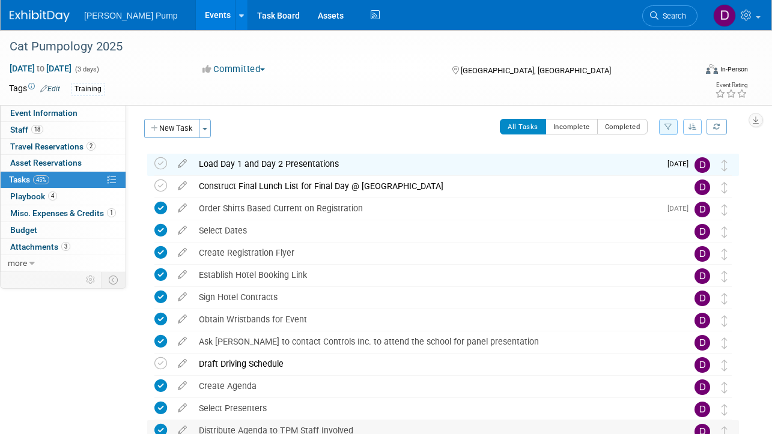
scroll to position [0, 0]
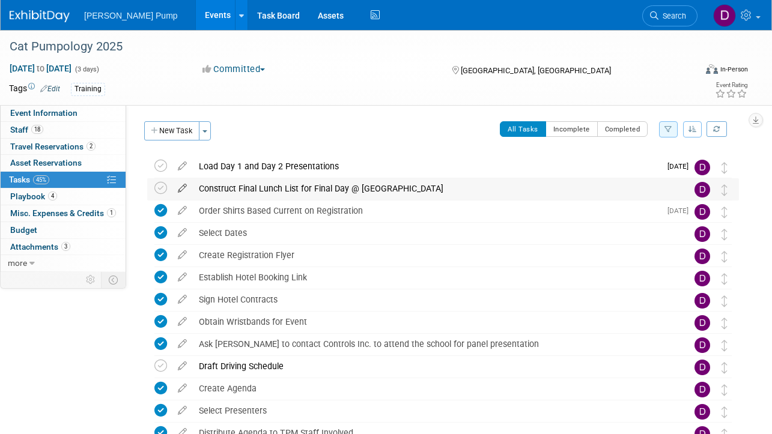
click at [181, 187] on icon at bounding box center [182, 185] width 21 height 15
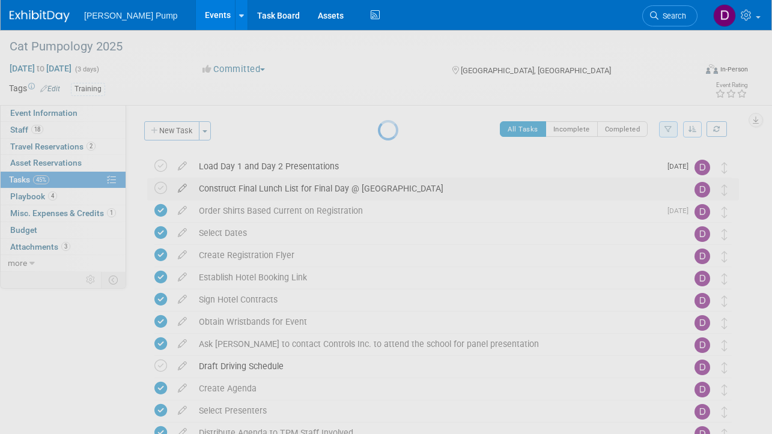
select select "9"
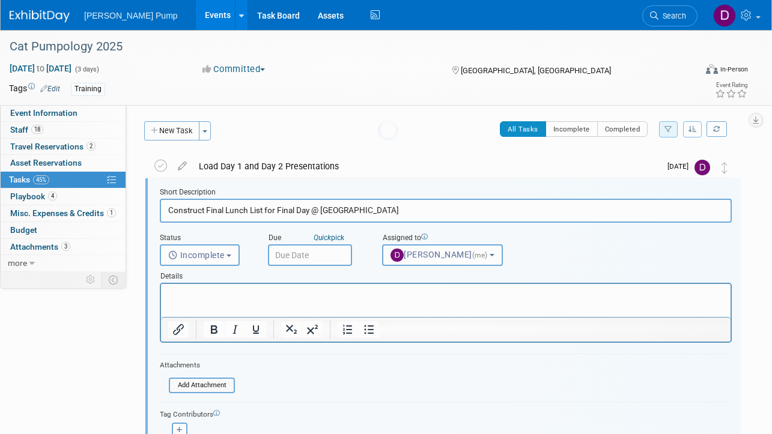
scroll to position [2, 0]
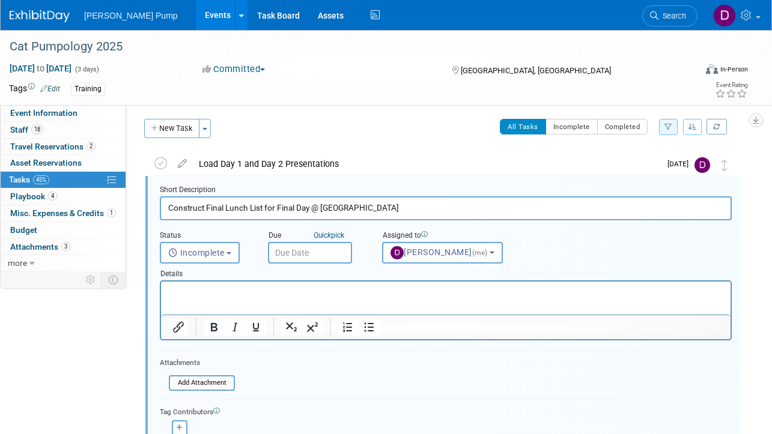
click at [288, 251] on input "text" at bounding box center [310, 253] width 84 height 22
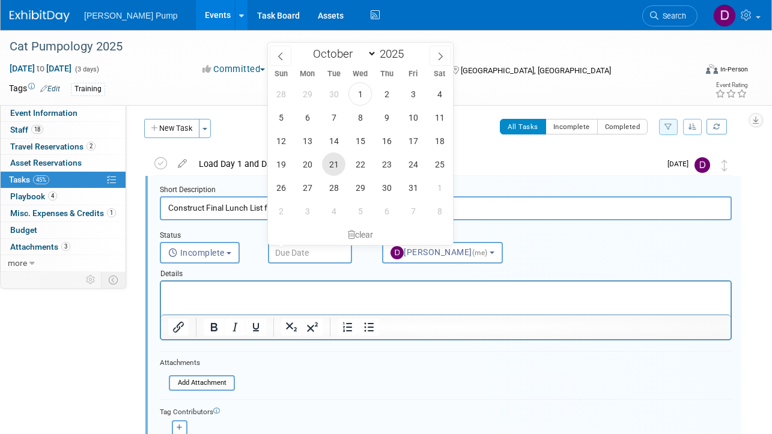
click at [330, 162] on span "21" at bounding box center [333, 164] width 23 height 23
type input "[DATE]"
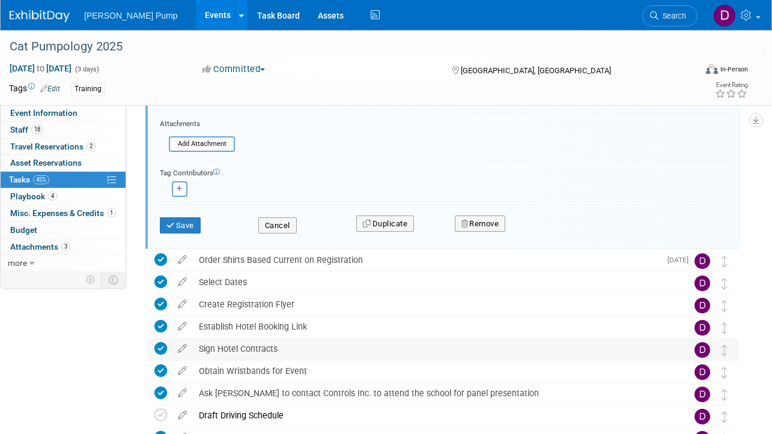
scroll to position [243, 0]
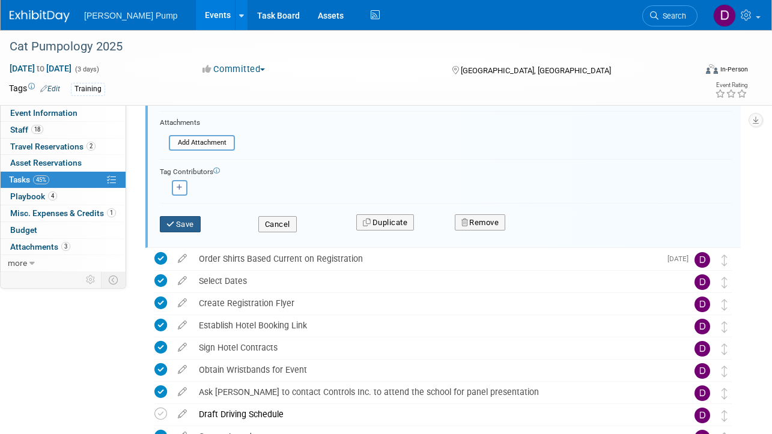
click at [187, 219] on button "Save" at bounding box center [180, 224] width 41 height 17
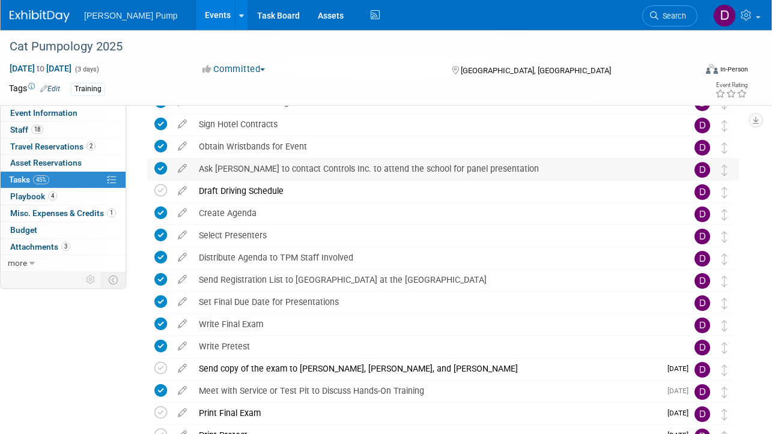
scroll to position [0, 0]
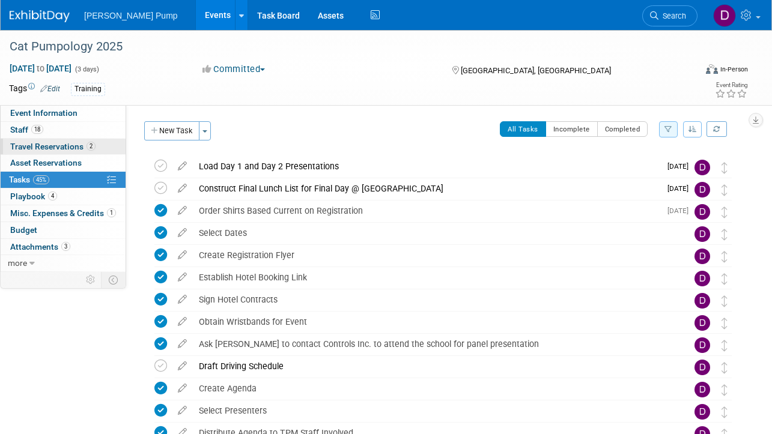
drag, startPoint x: 36, startPoint y: 110, endPoint x: 61, endPoint y: 150, distance: 47.0
click at [36, 111] on span "Event Information" at bounding box center [43, 113] width 67 height 10
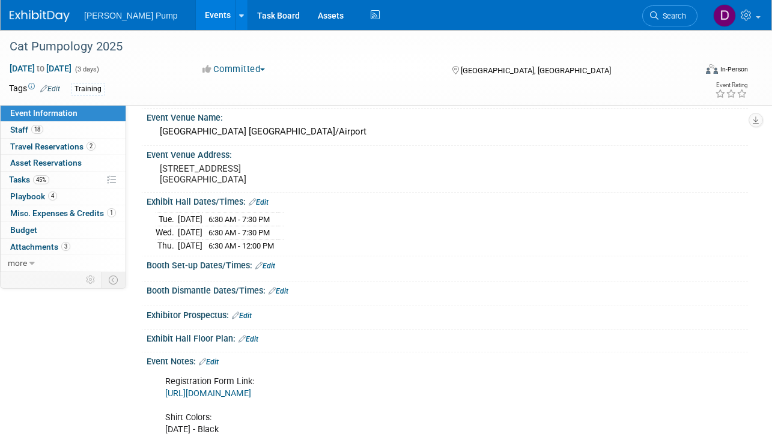
scroll to position [128, 0]
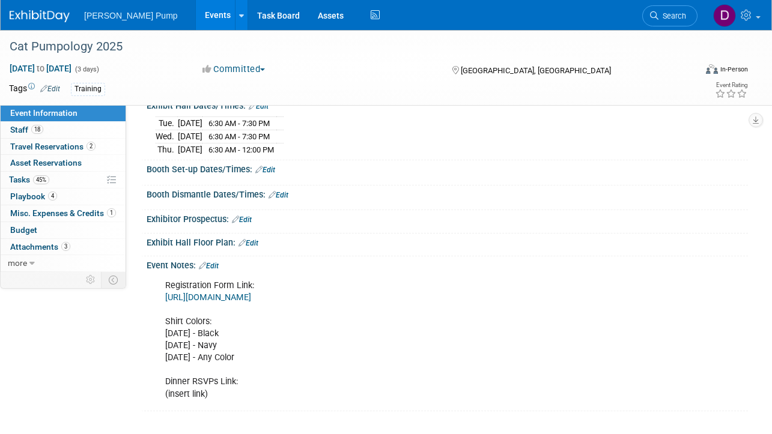
click at [251, 292] on link "[URL][DOMAIN_NAME]" at bounding box center [208, 297] width 86 height 10
click at [23, 181] on span "Tasks 45%" at bounding box center [29, 180] width 40 height 10
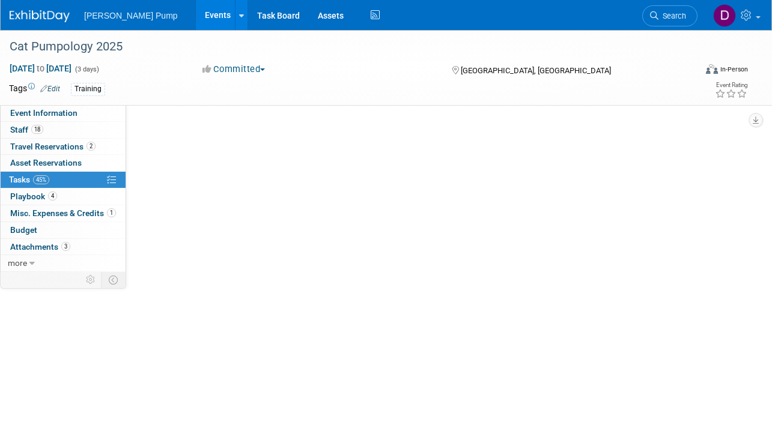
scroll to position [0, 0]
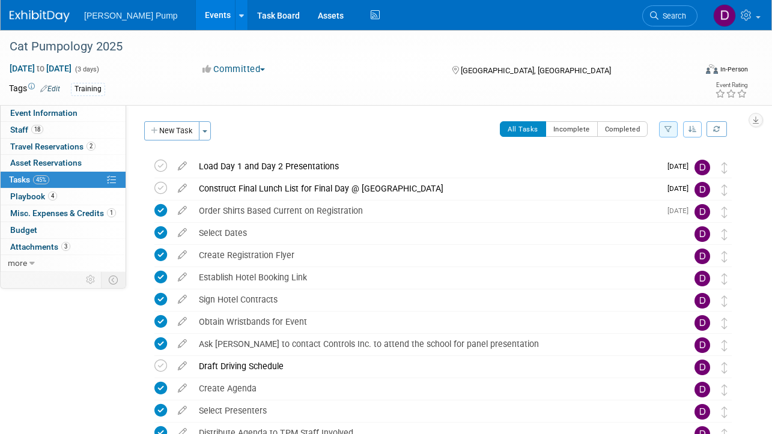
click at [665, 130] on icon "button" at bounding box center [668, 129] width 8 height 7
click at [614, 167] on select "-- Select Assignee -- All unassigned tasks Assigned to me [PERSON_NAME] [PERSON…" at bounding box center [618, 167] width 99 height 17
click at [569, 159] on select "-- Select Assignee -- All unassigned tasks Assigned to me [PERSON_NAME] [PERSON…" at bounding box center [618, 167] width 99 height 17
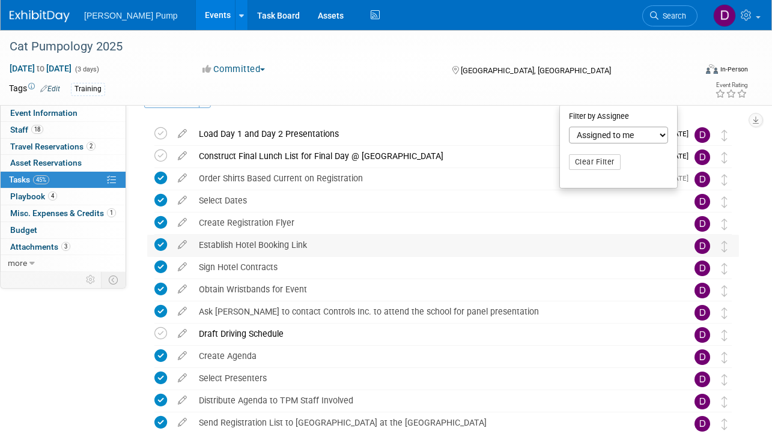
scroll to position [60, 0]
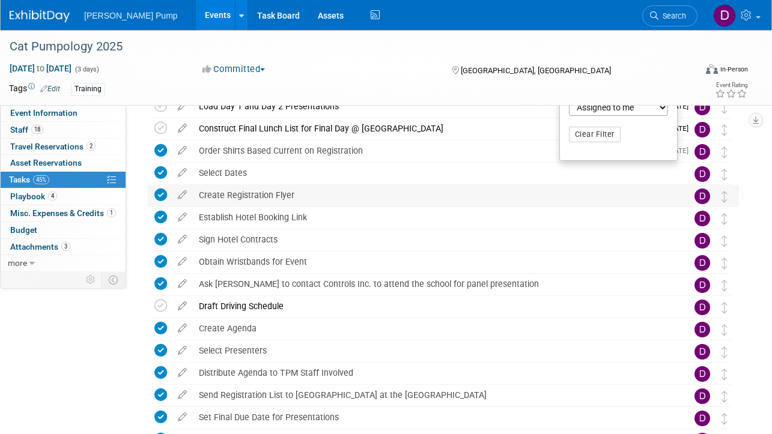
click at [598, 198] on div "Create Registration Flyer" at bounding box center [431, 195] width 477 height 20
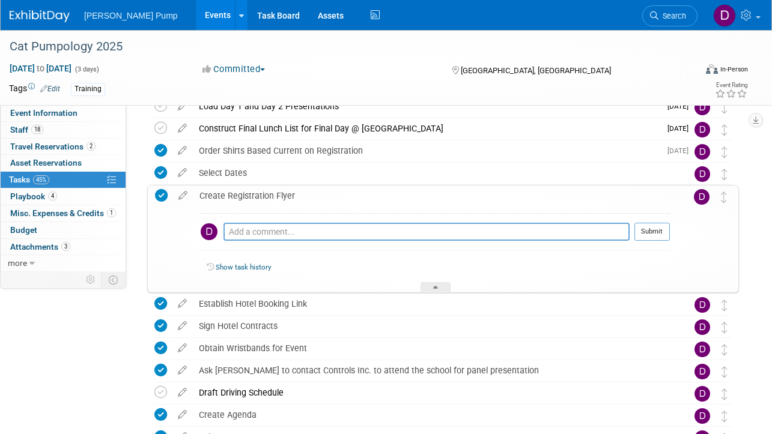
click at [536, 196] on div "Create Registration Flyer" at bounding box center [431, 196] width 476 height 20
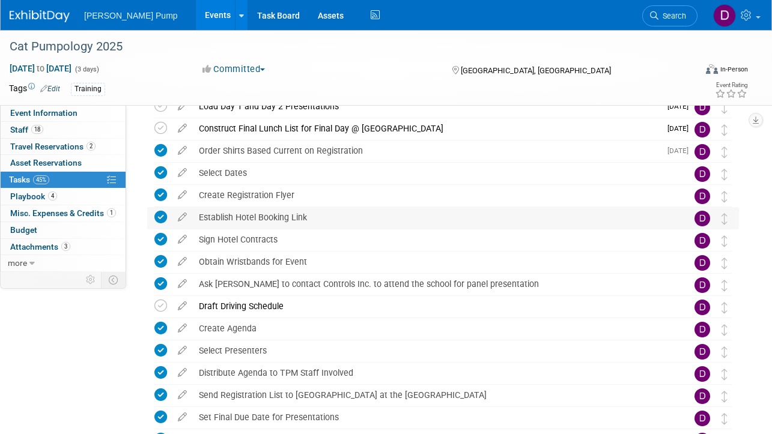
scroll to position [0, 0]
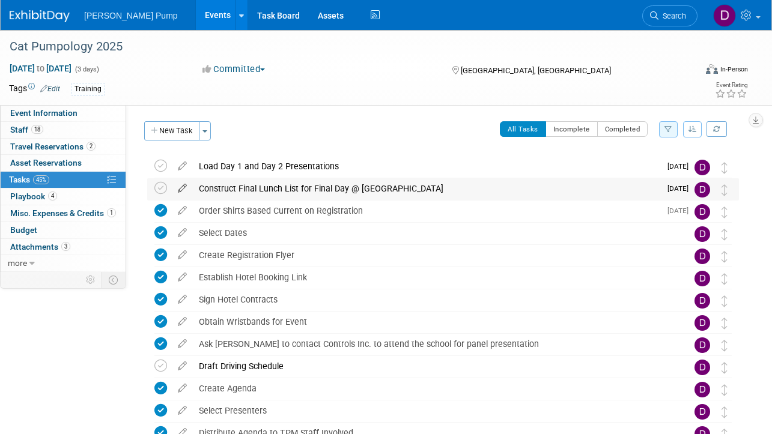
click at [178, 189] on icon at bounding box center [182, 185] width 21 height 15
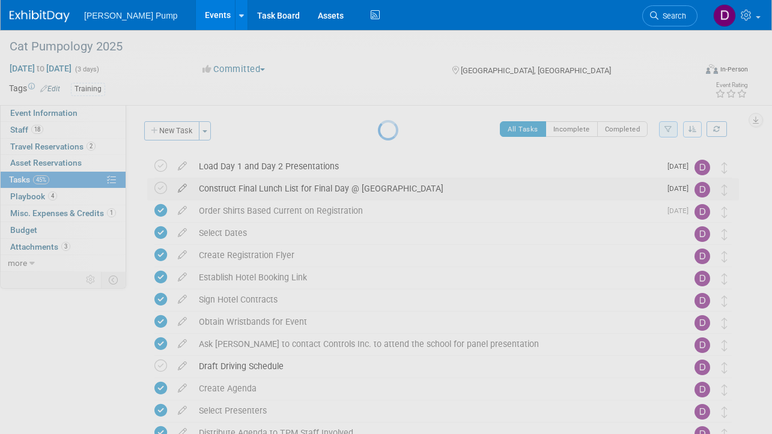
select select "9"
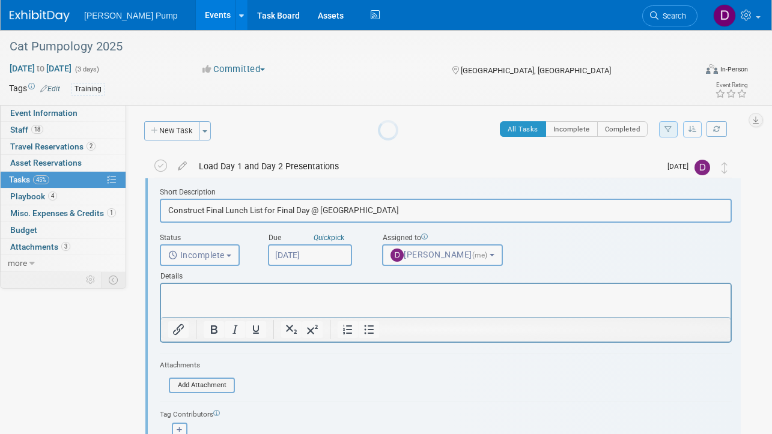
scroll to position [2, 0]
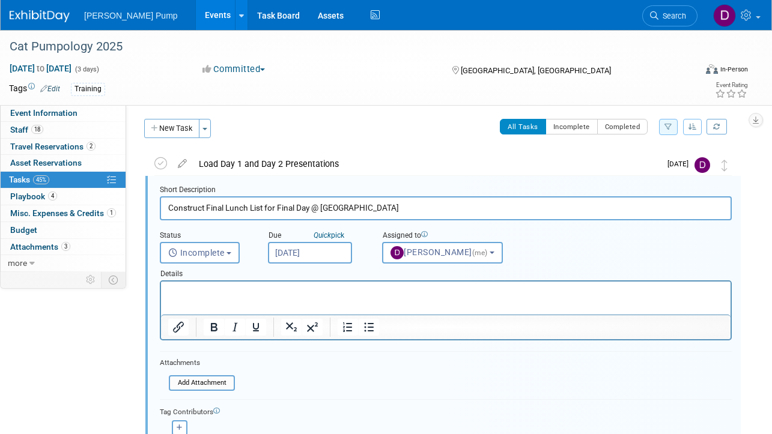
click at [315, 253] on input "[DATE]" at bounding box center [310, 253] width 84 height 22
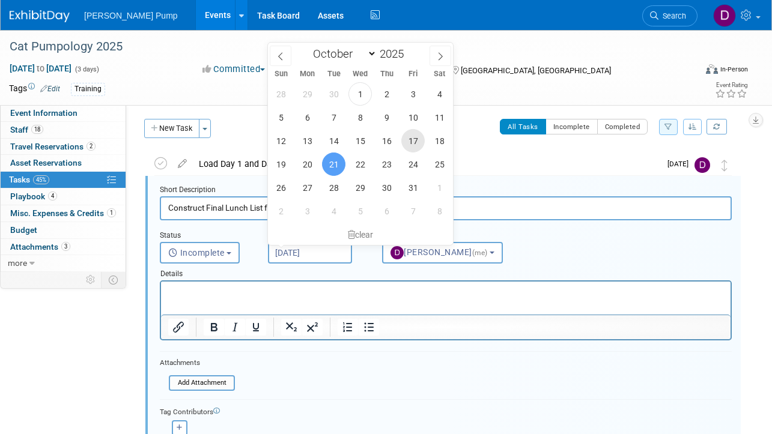
click at [408, 140] on span "17" at bounding box center [412, 140] width 23 height 23
type input "[DATE]"
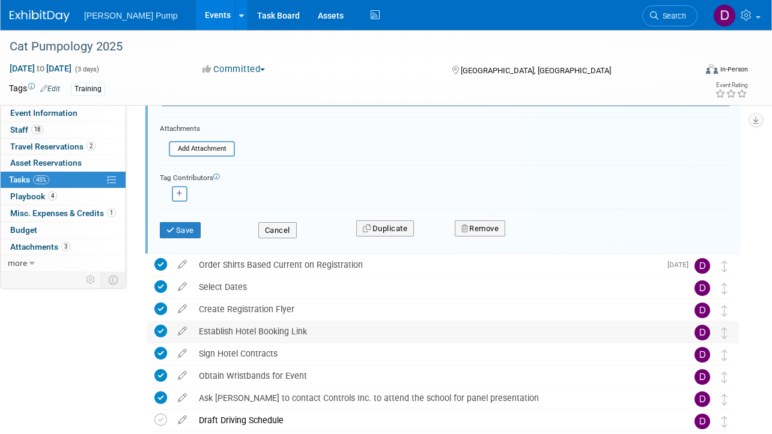
scroll to position [243, 0]
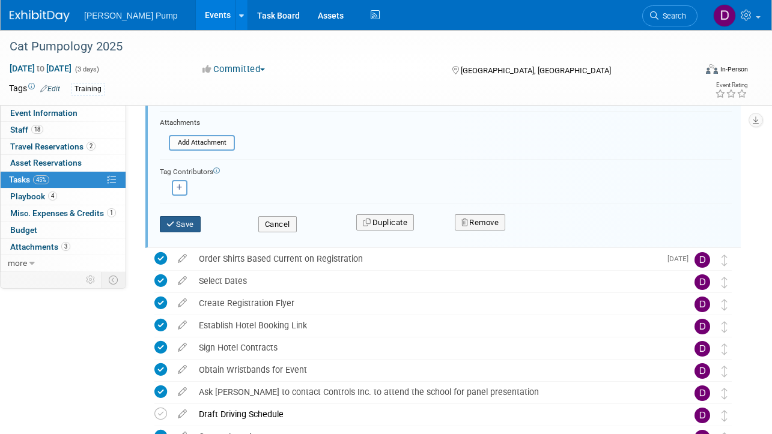
click at [178, 222] on button "Save" at bounding box center [180, 224] width 41 height 17
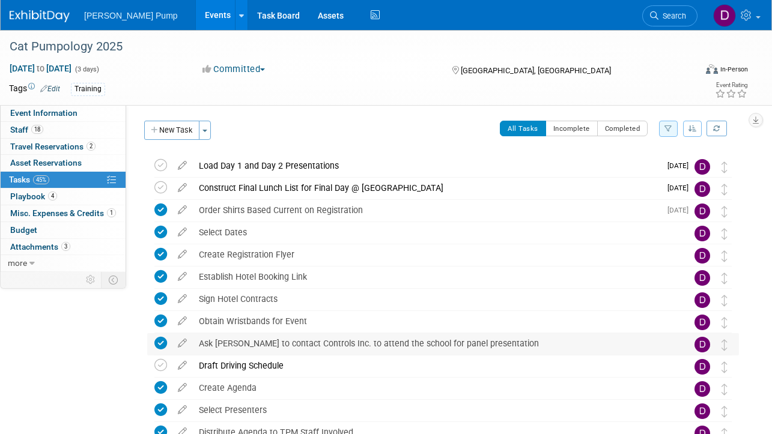
scroll to position [0, 0]
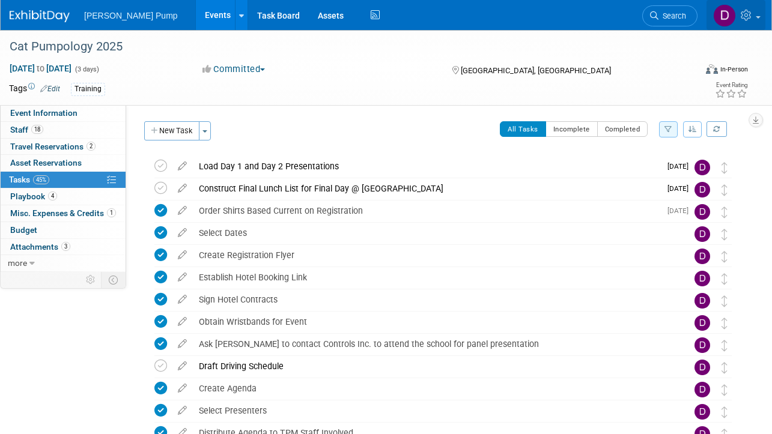
click at [757, 17] on span at bounding box center [757, 17] width 5 height 2
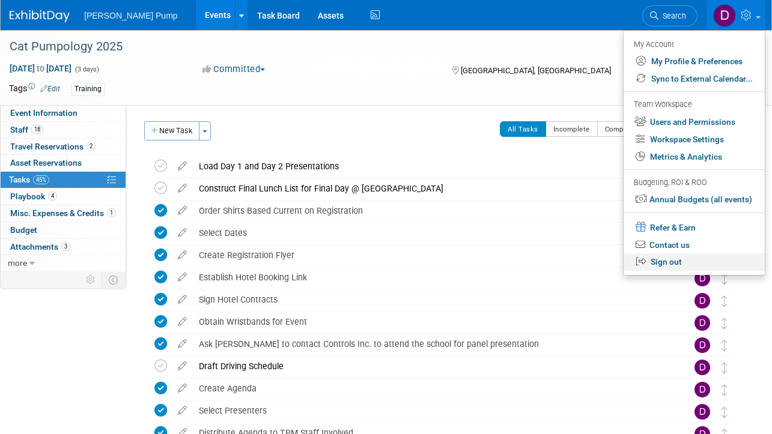
click at [657, 262] on link "Sign out" at bounding box center [693, 261] width 141 height 17
